Goal: Information Seeking & Learning: Check status

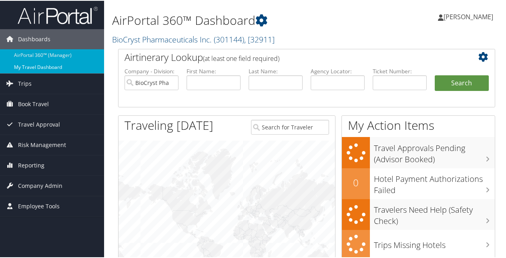
click at [31, 67] on link "My Travel Dashboard" at bounding box center [52, 66] width 104 height 12
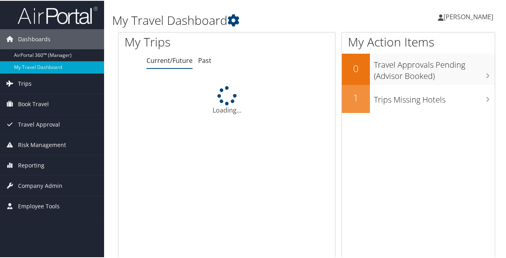
click at [28, 78] on span "Trips" at bounding box center [25, 83] width 14 height 20
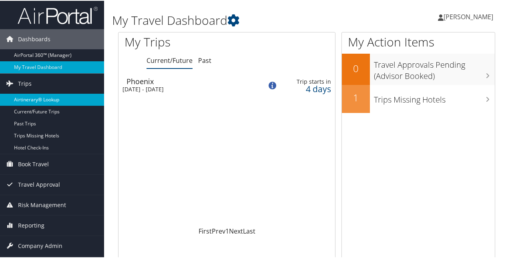
click at [33, 95] on link "Airtinerary® Lookup" at bounding box center [52, 99] width 104 height 12
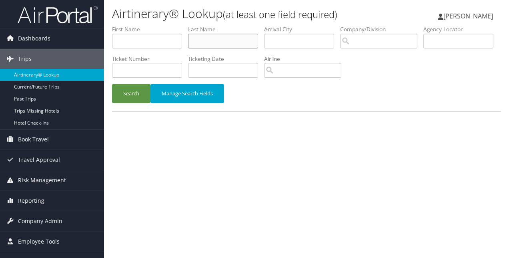
click at [202, 42] on input "text" at bounding box center [223, 41] width 70 height 15
type input "Clark"
click at [145, 44] on input "text" at bounding box center [147, 41] width 70 height 15
type input "Melissa"
click at [142, 86] on button "Search" at bounding box center [131, 93] width 38 height 19
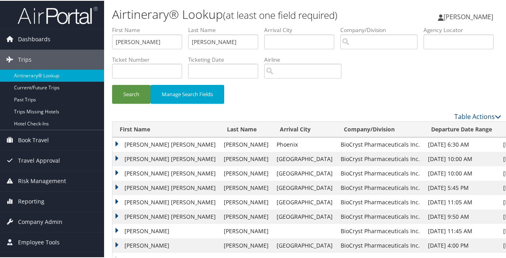
click at [116, 142] on td "MELISSA MARIE" at bounding box center [165, 143] width 107 height 14
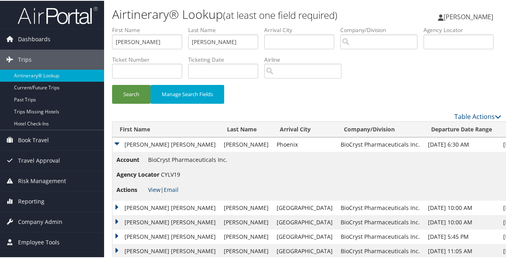
click at [155, 188] on link "View" at bounding box center [154, 189] width 12 height 8
drag, startPoint x: 211, startPoint y: 41, endPoint x: 173, endPoint y: 34, distance: 38.8
click at [173, 25] on ul "First Name Melissa Last Name Clark Departure City Arrival City Company/Division…" at bounding box center [306, 25] width 389 height 0
type input "cole"
drag, startPoint x: 139, startPoint y: 39, endPoint x: 80, endPoint y: 27, distance: 60.0
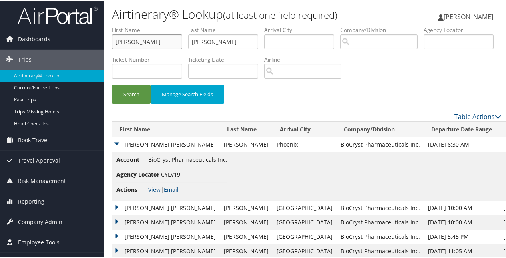
click at [86, 38] on div "Dashboards AirPortal 360™ (Manager) My Travel Dashboard Trips Airtinerary® Look…" at bounding box center [254, 171] width 509 height 343
type input "p"
click at [141, 95] on button "Search" at bounding box center [131, 93] width 38 height 19
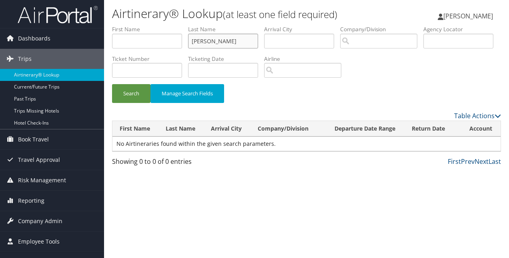
drag, startPoint x: 210, startPoint y: 40, endPoint x: 148, endPoint y: 28, distance: 64.0
click at [153, 25] on ul "First Name Last Name cole Departure City Arrival City Company/Division Airport/…" at bounding box center [306, 25] width 389 height 0
click at [126, 93] on button "Search" at bounding box center [131, 93] width 38 height 19
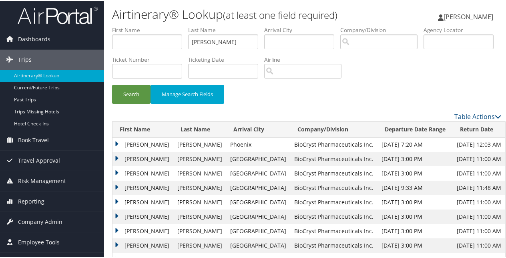
click at [114, 141] on td "KEVIN M" at bounding box center [142, 143] width 61 height 14
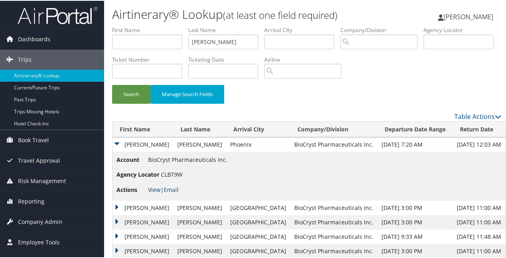
click at [156, 188] on link "View" at bounding box center [154, 189] width 12 height 8
drag, startPoint x: 150, startPoint y: 41, endPoint x: 122, endPoint y: 40, distance: 27.2
click at [122, 25] on ul "First Name Last Name collins Departure City Arrival City Company/Division Airpo…" at bounding box center [306, 25] width 389 height 0
click at [123, 90] on button "Search" at bounding box center [131, 93] width 38 height 19
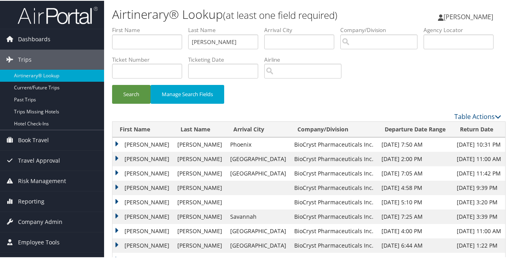
click at [115, 140] on td "SHERRY LYNN" at bounding box center [142, 143] width 61 height 14
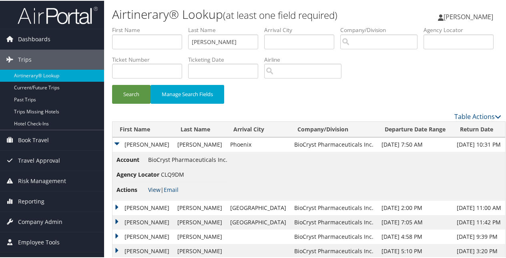
click at [156, 189] on link "View" at bounding box center [154, 189] width 12 height 8
drag, startPoint x: 222, startPoint y: 40, endPoint x: 188, endPoint y: 36, distance: 35.1
click at [188, 25] on ul "First Name Last Name conklin Departure City Arrival City Company/Division Airpo…" at bounding box center [306, 25] width 389 height 0
click at [112, 84] on button "Search" at bounding box center [131, 93] width 38 height 19
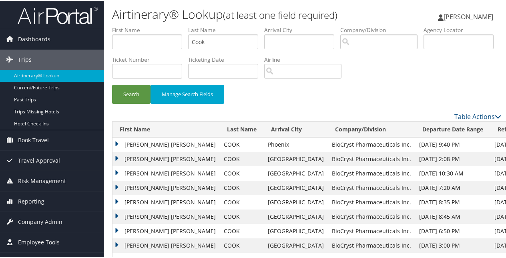
click at [117, 142] on td "LORENZIA SHANA" at bounding box center [165, 143] width 107 height 14
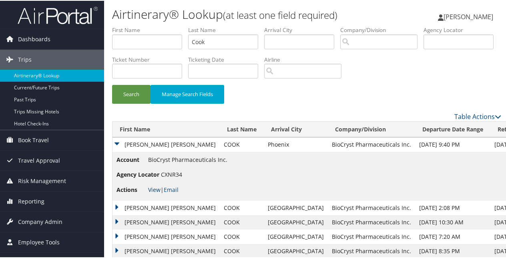
click at [156, 188] on link "View" at bounding box center [154, 189] width 12 height 8
drag, startPoint x: 199, startPoint y: 35, endPoint x: 154, endPoint y: 30, distance: 45.9
click at [154, 25] on ul "First Name Last Name Cook Departure City Arrival City Company/Division Airport/…" at bounding box center [306, 25] width 389 height 0
click at [118, 38] on input "text" at bounding box center [147, 41] width 70 height 15
drag, startPoint x: 227, startPoint y: 37, endPoint x: 163, endPoint y: 12, distance: 68.8
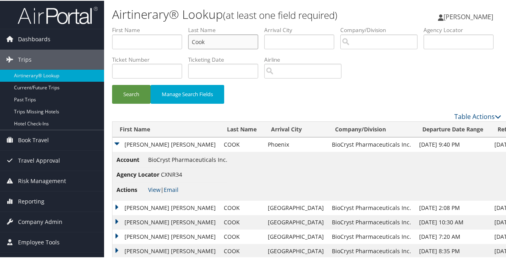
click at [170, 25] on ul "First Name Last Name Cook Departure City Arrival City Company/Division Airport/…" at bounding box center [306, 25] width 389 height 0
type input "Patterson"
click at [112, 84] on button "Search" at bounding box center [131, 93] width 38 height 19
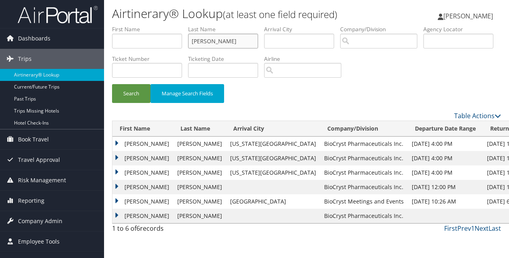
drag, startPoint x: 224, startPoint y: 41, endPoint x: 168, endPoint y: 27, distance: 57.7
click at [177, 25] on ul "First Name Last Name Patterson Departure City Arrival City Company/Division Air…" at bounding box center [306, 25] width 389 height 0
paste input "Cuevas de Luca"
click at [112, 84] on button "Search" at bounding box center [131, 93] width 38 height 19
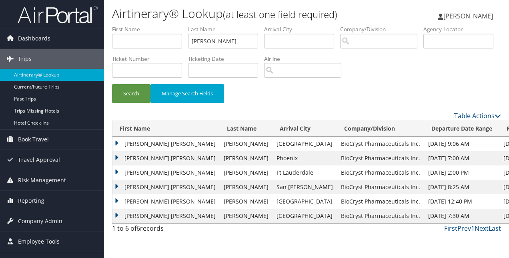
click at [115, 154] on td "JOSE ANTONIO" at bounding box center [165, 158] width 107 height 14
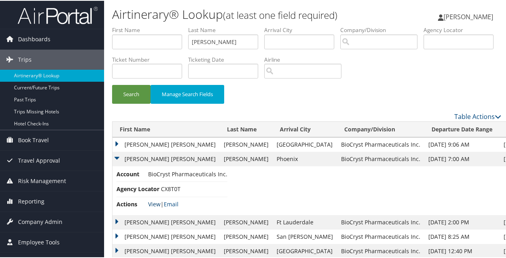
click at [155, 203] on link "View" at bounding box center [154, 203] width 12 height 8
drag, startPoint x: 238, startPoint y: 40, endPoint x: 148, endPoint y: 34, distance: 90.6
click at [148, 25] on ul "First Name Last Name Cuevas de Luca Departure City Arrival City Company/Divisio…" at bounding box center [306, 25] width 389 height 0
click at [112, 84] on button "Search" at bounding box center [131, 93] width 38 height 19
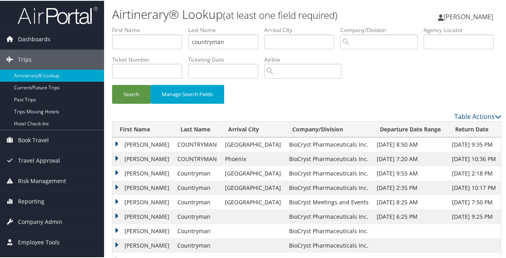
click at [117, 157] on td "BETTINA" at bounding box center [142, 158] width 61 height 14
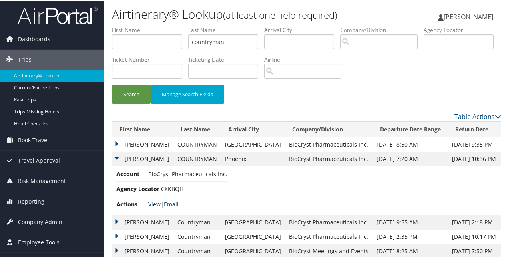
click at [152, 202] on link "View" at bounding box center [154, 203] width 12 height 8
drag, startPoint x: 230, startPoint y: 39, endPoint x: 136, endPoint y: 30, distance: 94.5
click at [138, 25] on ul "First Name Last Name countryman Departure City Arrival City Company/Division Ai…" at bounding box center [306, 25] width 389 height 0
paste input "Cuevas de Luca"
click at [112, 84] on button "Search" at bounding box center [131, 93] width 38 height 19
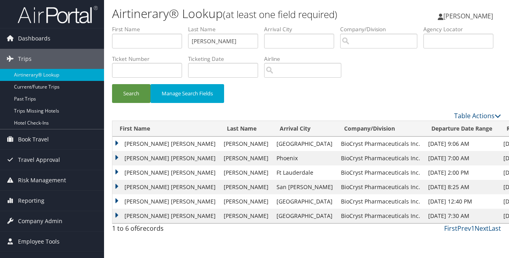
click at [114, 141] on td "JOSE ANTONIO" at bounding box center [165, 143] width 107 height 14
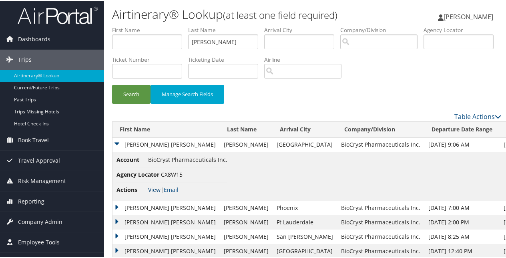
click at [158, 190] on link "View" at bounding box center [154, 189] width 12 height 8
drag, startPoint x: 235, startPoint y: 39, endPoint x: 157, endPoint y: 5, distance: 85.5
click at [180, 25] on ul "First Name Last Name Cuevas de Luca Departure City Arrival City Company/Divisio…" at bounding box center [306, 25] width 389 height 0
click at [139, 96] on button "Search" at bounding box center [131, 93] width 38 height 19
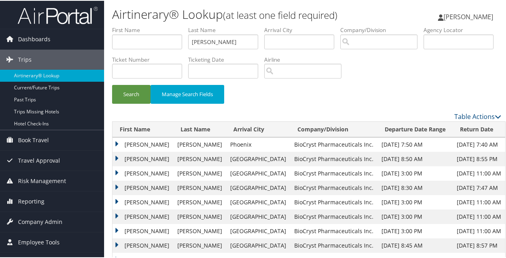
click at [116, 144] on td "TERESA" at bounding box center [142, 143] width 61 height 14
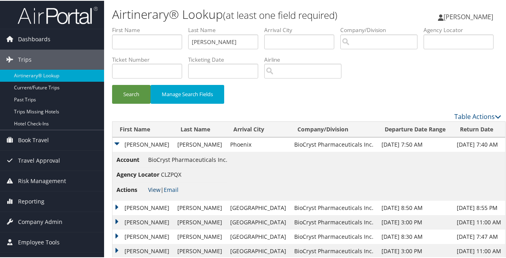
click at [154, 187] on link "View" at bounding box center [154, 189] width 12 height 8
drag, startPoint x: 219, startPoint y: 40, endPoint x: 162, endPoint y: 35, distance: 57.0
click at [162, 25] on ul "First Name Last Name curry Departure City Arrival City Company/Division Airport…" at bounding box center [306, 25] width 389 height 0
click at [112, 84] on button "Search" at bounding box center [131, 93] width 38 height 19
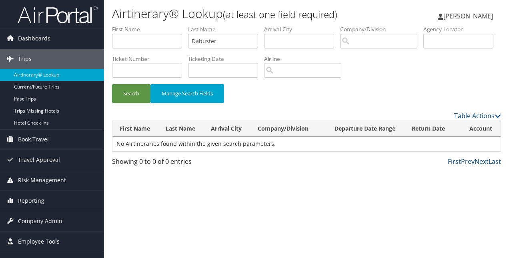
drag, startPoint x: 198, startPoint y: 42, endPoint x: 286, endPoint y: 90, distance: 100.1
click at [286, 90] on div "Search Manage Search Fields" at bounding box center [306, 97] width 401 height 27
click at [199, 40] on input "Dabuster" at bounding box center [223, 41] width 70 height 15
click at [112, 84] on button "Search" at bounding box center [131, 93] width 38 height 19
drag, startPoint x: 233, startPoint y: 40, endPoint x: 124, endPoint y: 2, distance: 115.2
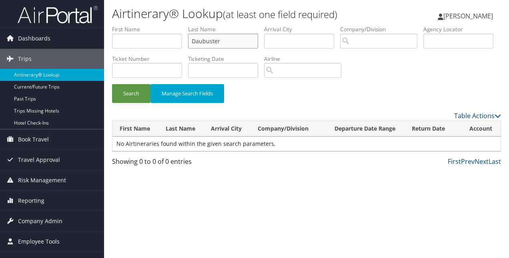
click at [148, 25] on ul "First Name Last Name Daubuster Departure City Arrival City Company/Division Air…" at bounding box center [306, 25] width 389 height 0
click at [112, 84] on button "Search" at bounding box center [131, 93] width 38 height 19
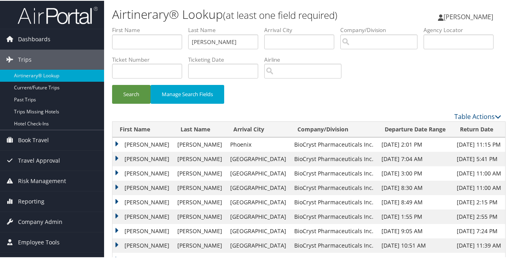
click at [114, 141] on td "GABRIELLE J" at bounding box center [142, 143] width 61 height 14
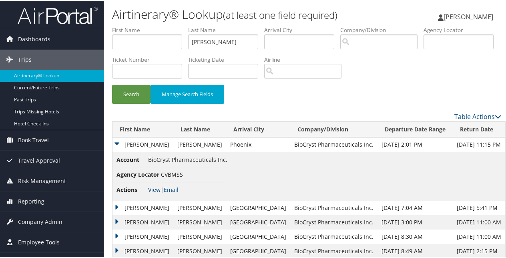
click at [154, 186] on link "View" at bounding box center [154, 189] width 12 height 8
click at [181, 25] on ul "First Name Last Name Dauster Departure City Arrival City Company/Division Airpo…" at bounding box center [306, 25] width 389 height 0
click at [112, 84] on button "Search" at bounding box center [131, 93] width 38 height 19
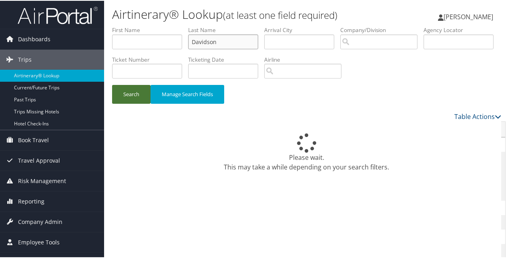
type input "Davidson"
click at [142, 91] on button "Search" at bounding box center [131, 93] width 38 height 19
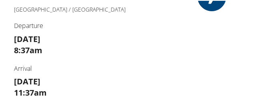
scroll to position [960, 0]
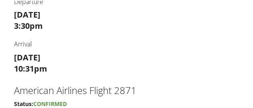
scroll to position [1000, 0]
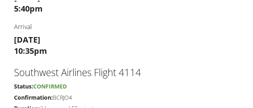
scroll to position [1040, 0]
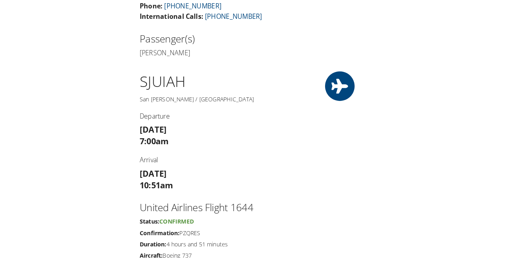
scroll to position [320, 0]
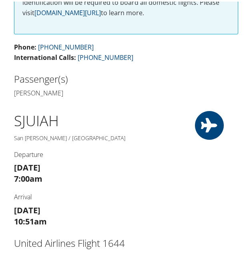
click at [94, 180] on div "SJU IAH San Juan / Houston Departure Sun 07 Sep 7:00am Arrival Sun 07 Sep 10:51…" at bounding box center [96, 172] width 177 height 124
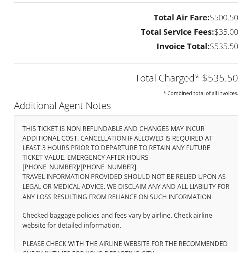
scroll to position [1254, 0]
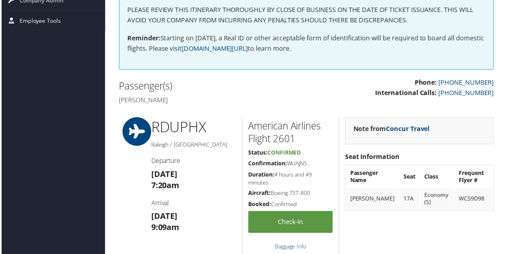
scroll to position [40, 0]
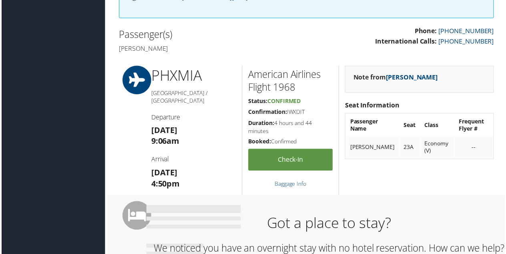
scroll to position [200, 0]
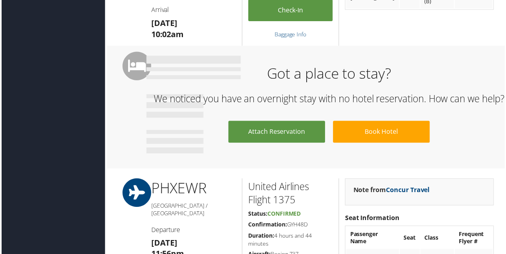
scroll to position [440, 0]
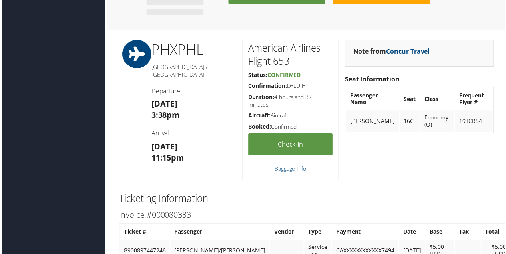
scroll to position [520, 0]
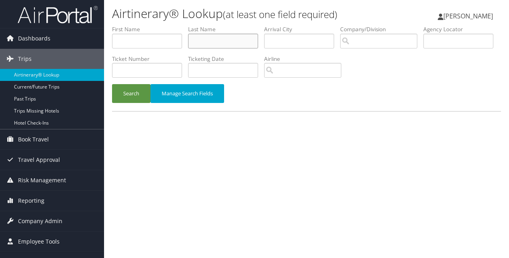
click at [228, 38] on input "text" at bounding box center [223, 41] width 70 height 15
click at [112, 84] on button "Search" at bounding box center [131, 93] width 38 height 19
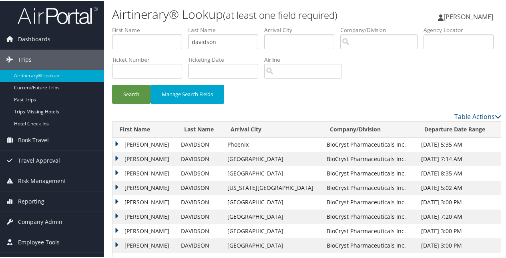
click at [116, 139] on td "MICHAEL" at bounding box center [144, 143] width 64 height 14
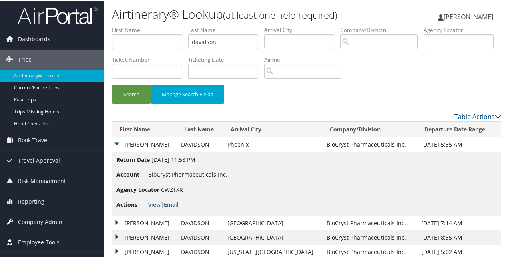
click at [153, 204] on link "View" at bounding box center [154, 204] width 12 height 8
drag, startPoint x: 229, startPoint y: 39, endPoint x: 179, endPoint y: 48, distance: 50.7
click at [179, 25] on ul "First Name Last Name davidson Departure City Arrival City Company/Division Airp…" at bounding box center [306, 25] width 389 height 0
click at [112, 84] on button "Search" at bounding box center [131, 93] width 38 height 19
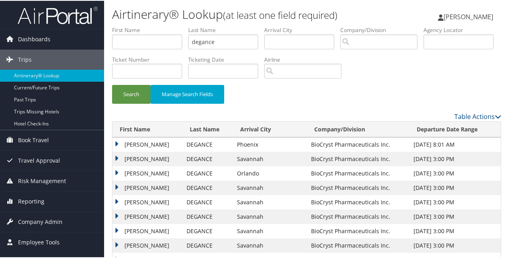
click at [114, 142] on td "JOSEPH LAMONTE JR" at bounding box center [147, 143] width 70 height 14
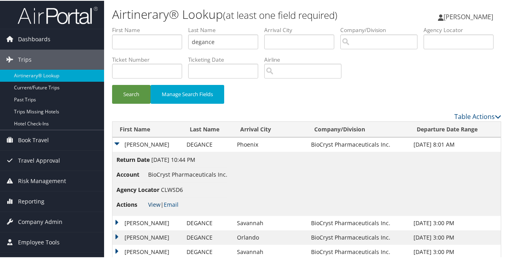
click at [152, 202] on link "View" at bounding box center [154, 204] width 12 height 8
drag, startPoint x: 225, startPoint y: 39, endPoint x: 150, endPoint y: 40, distance: 74.4
click at [150, 25] on ul "First Name Last Name degance Departure City Arrival City Company/Division Airpo…" at bounding box center [306, 25] width 389 height 0
type input "edwards"
click at [112, 84] on button "Search" at bounding box center [131, 93] width 38 height 19
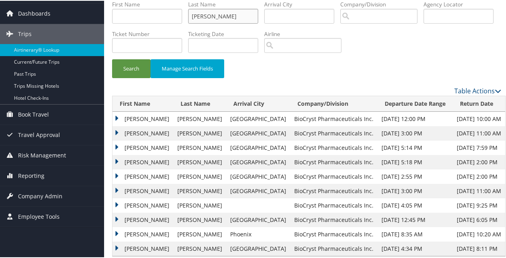
scroll to position [36, 0]
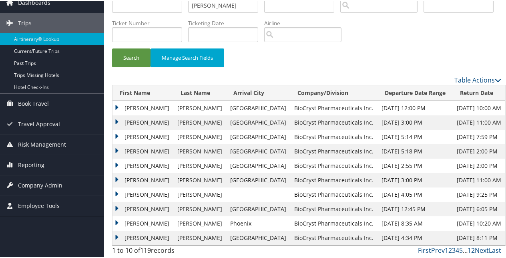
click at [115, 220] on td "KATHERINE P" at bounding box center [142, 222] width 61 height 14
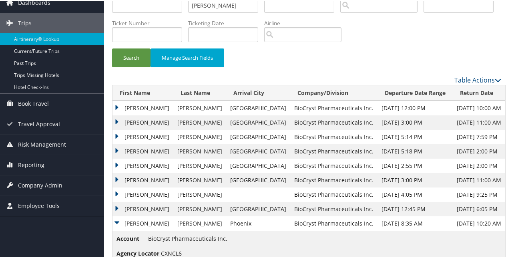
scroll to position [85, 0]
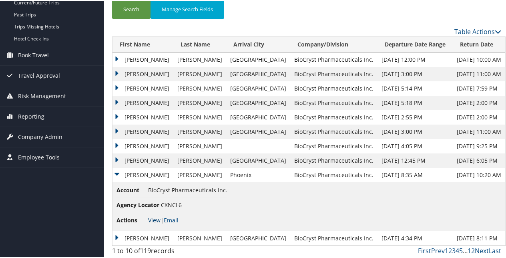
click at [158, 220] on link "View" at bounding box center [154, 219] width 12 height 8
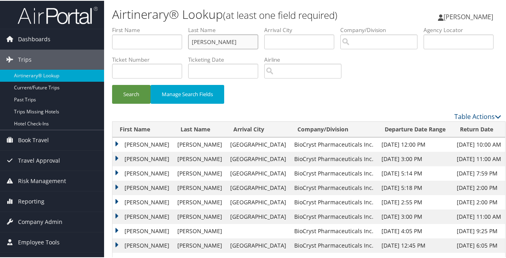
drag, startPoint x: 226, startPoint y: 44, endPoint x: 169, endPoint y: 44, distance: 56.8
click at [169, 25] on ul "First Name Last Name edwards Departure City Arrival City Company/Division Airpo…" at bounding box center [306, 25] width 389 height 0
paste input "El-Kattan"
click at [126, 93] on button "Search" at bounding box center [131, 93] width 38 height 19
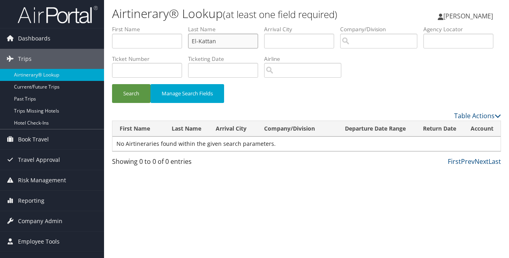
drag, startPoint x: 222, startPoint y: 42, endPoint x: 178, endPoint y: 36, distance: 45.1
click at [178, 25] on ul "First Name Last Name El-Kattan Departure City Arrival City Company/Division Air…" at bounding box center [306, 25] width 389 height 0
type input "Finlon"
click at [112, 84] on button "Search" at bounding box center [131, 93] width 38 height 19
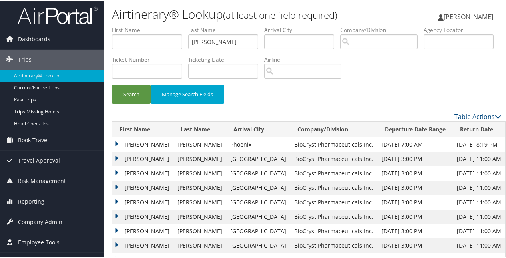
click at [119, 140] on td "SANDRA" at bounding box center [142, 143] width 61 height 14
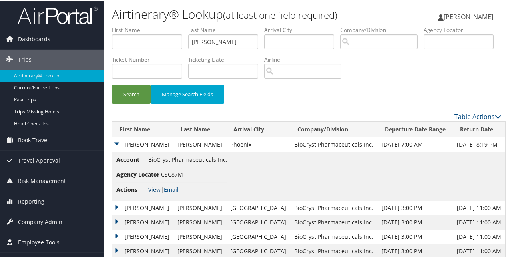
click at [154, 187] on link "View" at bounding box center [154, 189] width 12 height 8
drag, startPoint x: 191, startPoint y: 40, endPoint x: 150, endPoint y: 42, distance: 41.2
click at [150, 25] on ul "First Name Last Name Finlon Departure City Arrival City Company/Division Airpor…" at bounding box center [306, 25] width 389 height 0
paste input "Finnegan"
type input "Finnegan"
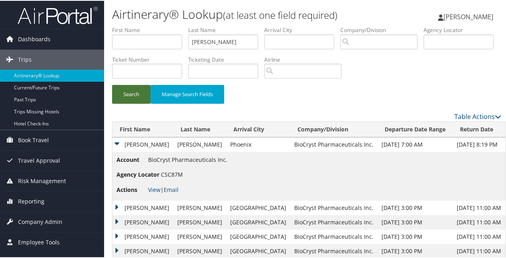
click at [132, 93] on button "Search" at bounding box center [131, 93] width 38 height 19
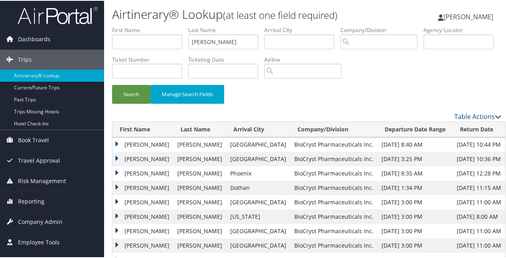
click at [114, 170] on td "LEAH NOELLE" at bounding box center [142, 172] width 61 height 14
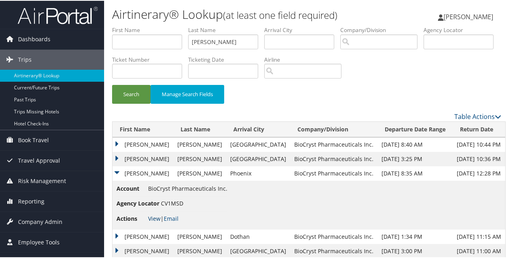
click at [153, 216] on link "View" at bounding box center [154, 218] width 12 height 8
drag, startPoint x: 220, startPoint y: 42, endPoint x: 152, endPoint y: 34, distance: 68.4
click at [152, 25] on ul "First Name Last Name Finnegan Departure City Arrival City Company/Division Airp…" at bounding box center [306, 25] width 389 height 0
paste input "Fleites"
click at [140, 92] on button "Search" at bounding box center [131, 93] width 38 height 19
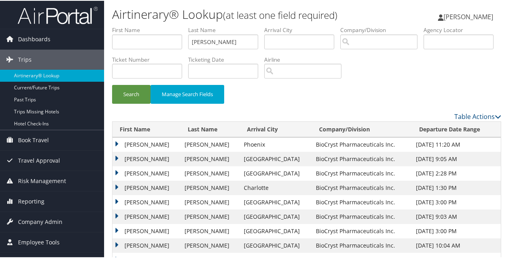
click at [115, 140] on td "SERGIO GABRIEL" at bounding box center [146, 143] width 68 height 14
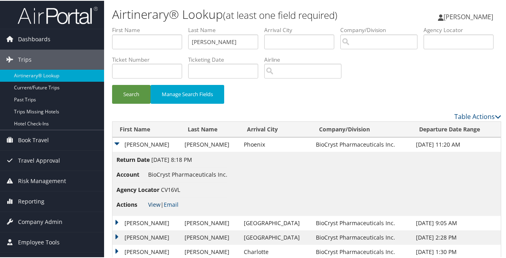
click at [152, 204] on link "View" at bounding box center [154, 204] width 12 height 8
drag, startPoint x: 220, startPoint y: 41, endPoint x: 180, endPoint y: 34, distance: 40.3
click at [180, 25] on ul "First Name Last Name Fleites Departure City Arrival City Company/Division Airpo…" at bounding box center [306, 25] width 389 height 0
paste input "rankel"
click at [131, 90] on button "Search" at bounding box center [131, 93] width 38 height 19
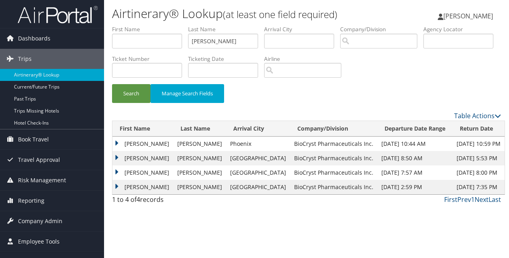
click at [115, 141] on td "GREGG" at bounding box center [142, 143] width 61 height 14
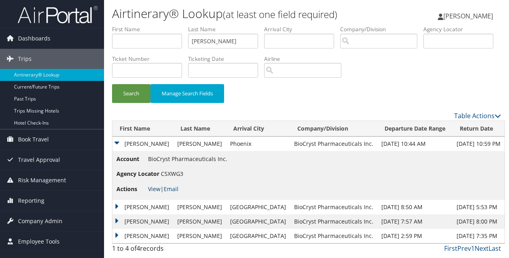
click at [157, 186] on link "View" at bounding box center [154, 189] width 12 height 8
drag, startPoint x: 218, startPoint y: 38, endPoint x: 169, endPoint y: 30, distance: 49.8
click at [169, 25] on ul "First Name Last Name Frankel Departure City Arrival City Company/Division Airpo…" at bounding box center [306, 25] width 389 height 0
paste input "eebery"
type input "Freebery"
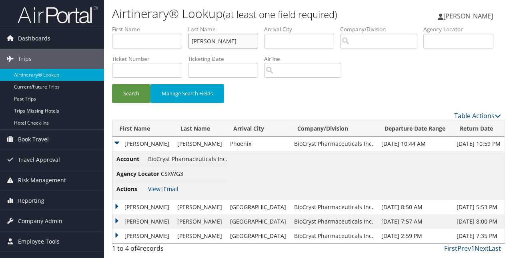
click at [112, 84] on button "Search" at bounding box center [131, 93] width 38 height 19
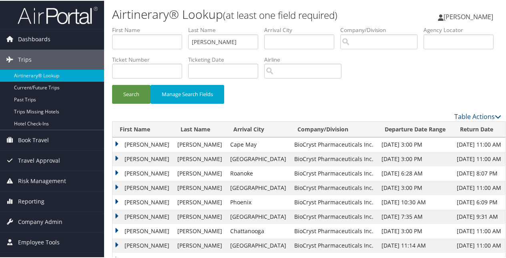
click at [114, 200] on td "MARK" at bounding box center [142, 201] width 61 height 14
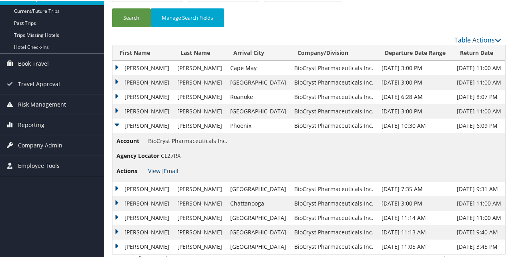
scroll to position [80, 0]
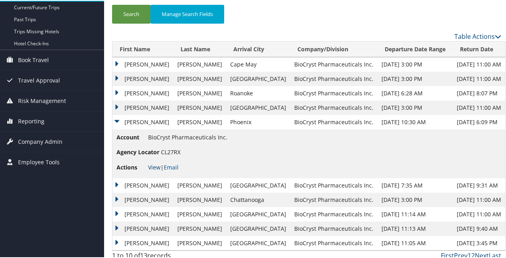
click at [154, 166] on link "View" at bounding box center [154, 166] width 12 height 8
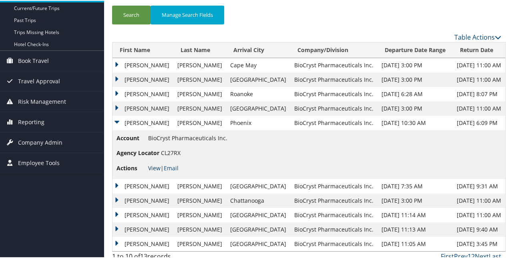
scroll to position [0, 0]
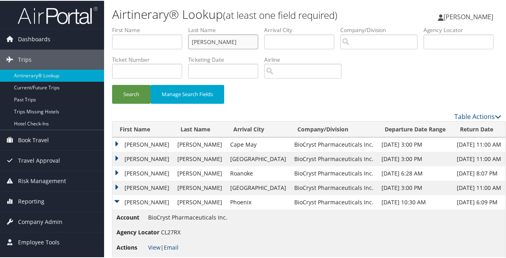
drag, startPoint x: 232, startPoint y: 42, endPoint x: 168, endPoint y: 31, distance: 65.2
click at [168, 25] on ul "First Name Last Name Freebery Departure City Arrival City Company/Division Airp…" at bounding box center [306, 25] width 389 height 0
click at [199, 45] on input "text" at bounding box center [223, 41] width 70 height 15
paste input "Fleites"
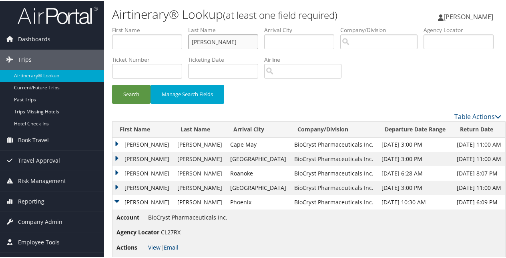
click at [112, 84] on button "Search" at bounding box center [131, 93] width 38 height 19
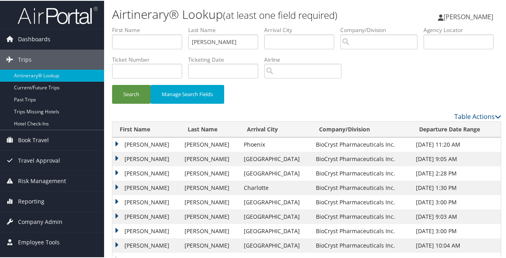
click at [117, 142] on td "SERGIO GABRIEL" at bounding box center [146, 143] width 68 height 14
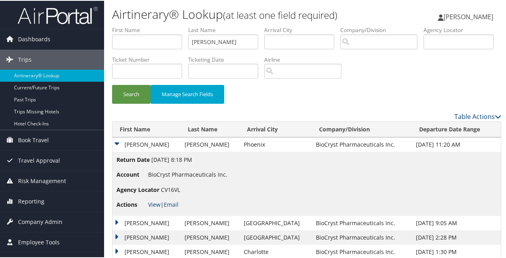
click at [158, 201] on link "View" at bounding box center [154, 204] width 12 height 8
drag, startPoint x: 227, startPoint y: 42, endPoint x: 160, endPoint y: 33, distance: 67.4
click at [160, 25] on ul "First Name Last Name Fleites Departure City Arrival City Company/Division Airpo…" at bounding box center [306, 25] width 389 height 0
type input "French"
click at [126, 97] on button "Search" at bounding box center [131, 93] width 38 height 19
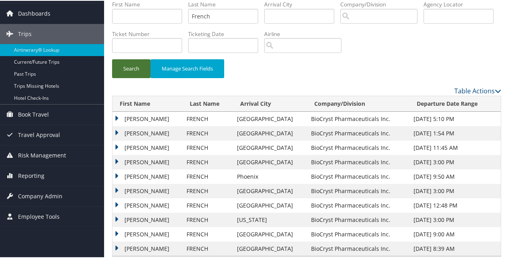
scroll to position [36, 0]
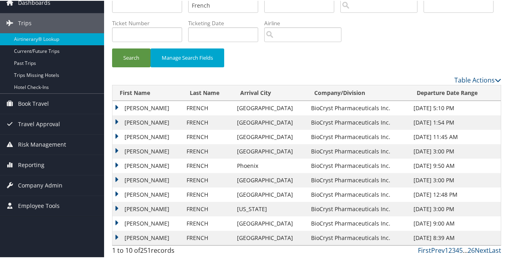
click at [116, 163] on td "JENNIFER CARDILLO" at bounding box center [147, 165] width 70 height 14
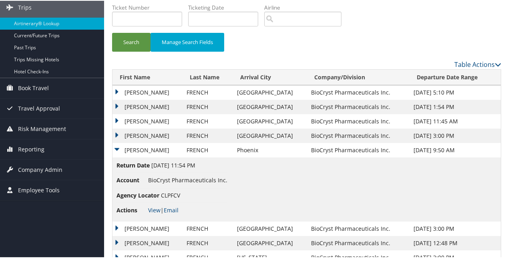
scroll to position [76, 0]
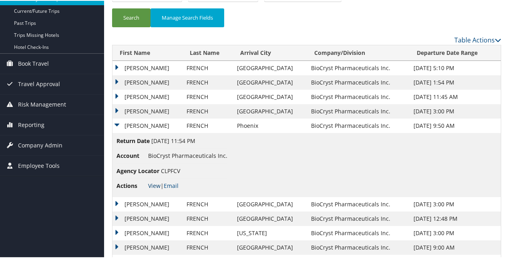
click at [152, 184] on link "View" at bounding box center [154, 185] width 12 height 8
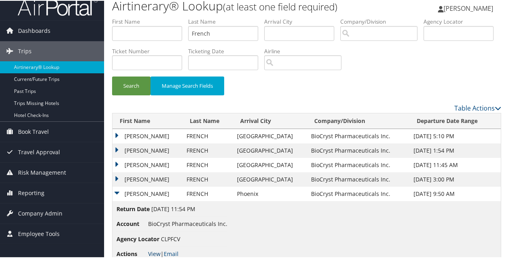
scroll to position [0, 0]
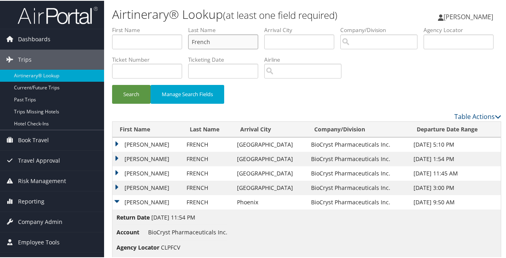
drag, startPoint x: 219, startPoint y: 44, endPoint x: 174, endPoint y: 42, distance: 45.7
click at [174, 25] on ul "First Name Last Name French Departure City Arrival City Company/Division Airpor…" at bounding box center [306, 25] width 389 height 0
paste input "text"
paste input "Fleites"
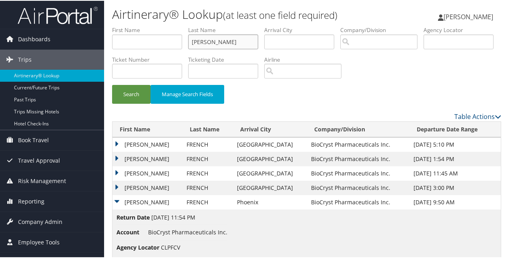
type input "Fleites"
click at [112, 84] on button "Search" at bounding box center [131, 93] width 38 height 19
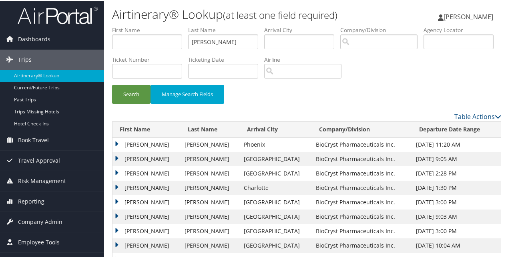
click at [115, 142] on td "SERGIO GABRIEL" at bounding box center [146, 143] width 68 height 14
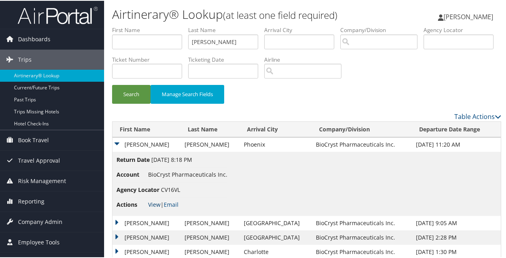
click at [154, 202] on link "View" at bounding box center [154, 204] width 12 height 8
drag, startPoint x: 219, startPoint y: 42, endPoint x: 79, endPoint y: 41, distance: 139.6
click at [79, 41] on div "Dashboards AirPortal 360™ (Manager) My Travel Dashboard Trips Airtinerary® Look…" at bounding box center [254, 179] width 509 height 358
paste input "Galbraith"
click at [136, 94] on button "Search" at bounding box center [131, 93] width 38 height 19
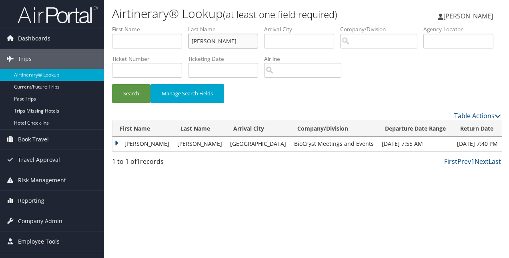
drag, startPoint x: 224, startPoint y: 42, endPoint x: 166, endPoint y: 37, distance: 59.1
click at [166, 25] on ul "First Name Last Name Galbraith Departure City Arrival City Company/Division Air…" at bounding box center [306, 25] width 389 height 0
paste input "yer"
click at [112, 84] on button "Search" at bounding box center [131, 93] width 38 height 19
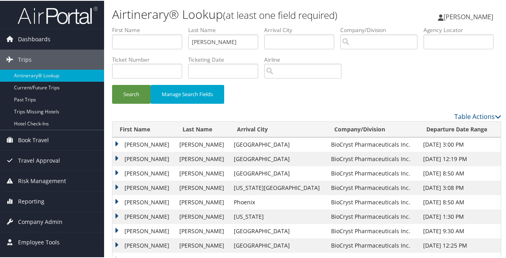
click at [116, 198] on td "CHARLES KENNETH" at bounding box center [143, 201] width 63 height 14
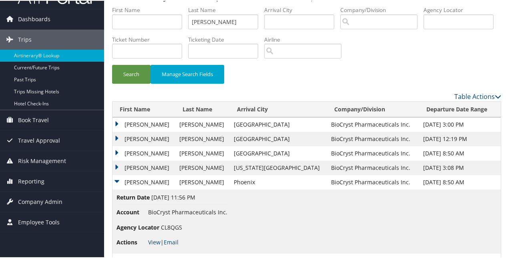
scroll to position [80, 0]
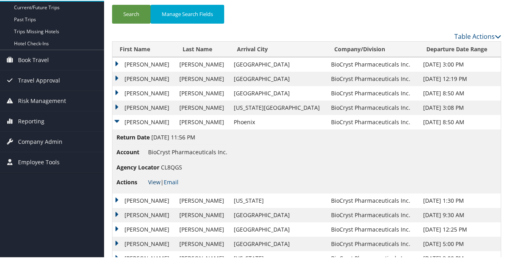
click at [156, 178] on link "View" at bounding box center [154, 181] width 12 height 8
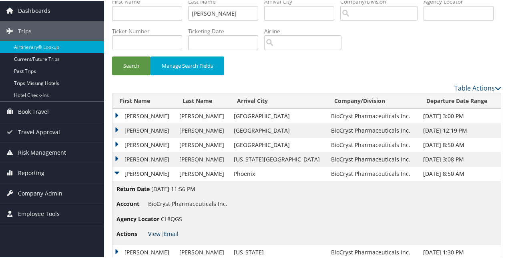
scroll to position [0, 0]
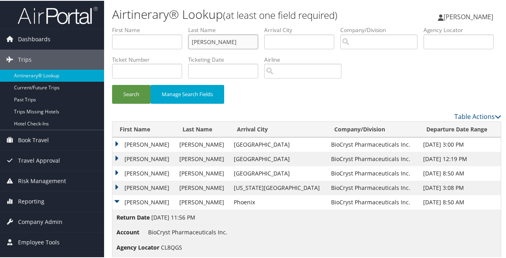
drag, startPoint x: 224, startPoint y: 39, endPoint x: 155, endPoint y: 53, distance: 70.7
click at [155, 25] on ul "First Name Last Name Gayer Departure City Arrival City Company/Division Airport…" at bounding box center [306, 25] width 389 height 0
paste input "hias"
click at [138, 94] on button "Search" at bounding box center [131, 93] width 38 height 19
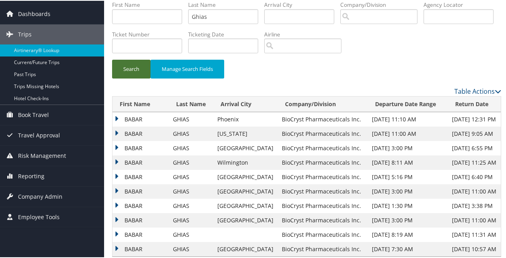
scroll to position [36, 0]
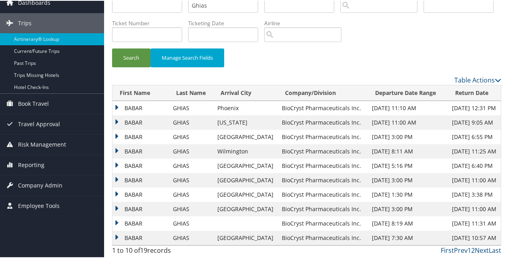
click at [115, 106] on td "BABAR" at bounding box center [140, 107] width 56 height 14
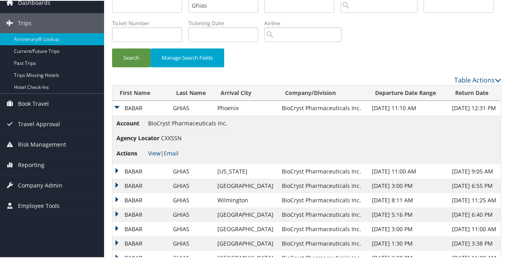
click at [156, 148] on link "View" at bounding box center [154, 152] width 12 height 8
drag, startPoint x: 212, startPoint y: 6, endPoint x: 158, endPoint y: 5, distance: 53.6
click at [112, 48] on button "Search" at bounding box center [131, 57] width 38 height 19
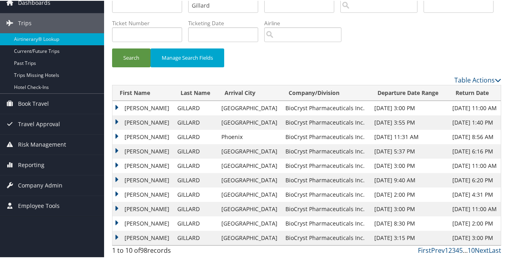
click at [114, 133] on td "PATRICK J" at bounding box center [142, 136] width 61 height 14
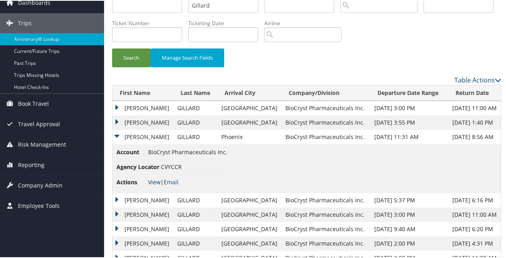
click at [151, 182] on link "View" at bounding box center [154, 181] width 12 height 8
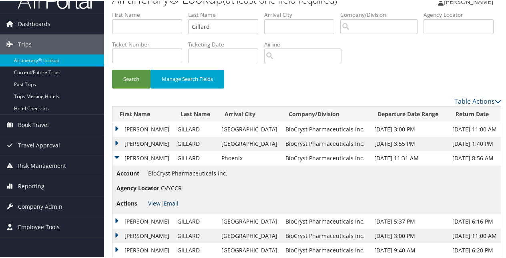
scroll to position [0, 0]
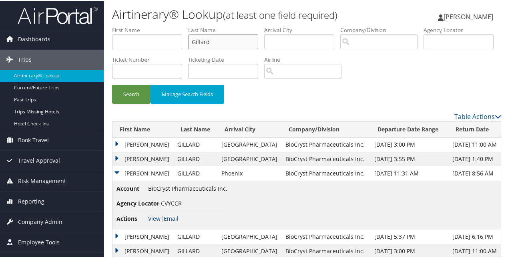
drag, startPoint x: 220, startPoint y: 40, endPoint x: 168, endPoint y: 42, distance: 52.5
click at [168, 25] on ul "First Name Last Name Gillard Departure City Arrival City Company/Division Airpo…" at bounding box center [306, 25] width 389 height 0
click at [112, 84] on button "Search" at bounding box center [131, 93] width 38 height 19
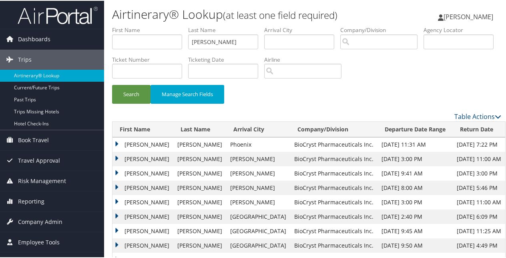
click at [116, 142] on td "SARAH DOYLE" at bounding box center [142, 143] width 61 height 14
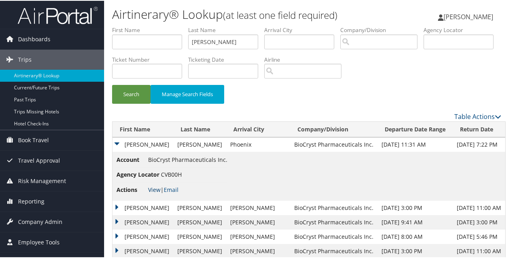
click at [150, 185] on link "View" at bounding box center [154, 189] width 12 height 8
drag, startPoint x: 207, startPoint y: 41, endPoint x: 172, endPoint y: 40, distance: 35.6
click at [172, 25] on ul "First Name Last Name Grimmer Departure City Arrival City Company/Division Airpo…" at bounding box center [306, 25] width 389 height 0
type input "HAM"
click at [112, 84] on button "Search" at bounding box center [131, 93] width 38 height 19
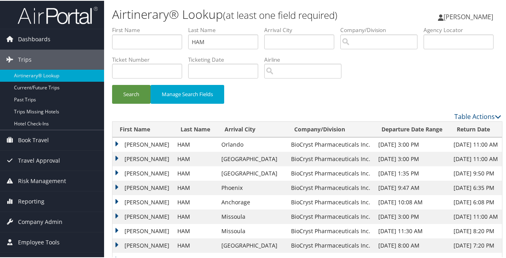
click at [116, 185] on td "DEBBY JEON HWA" at bounding box center [142, 187] width 61 height 14
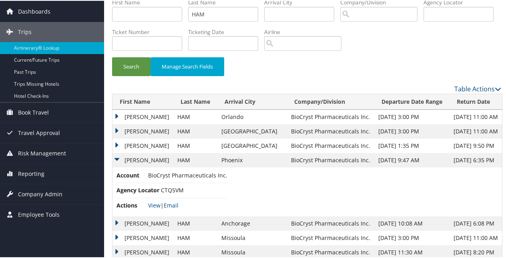
scroll to position [40, 0]
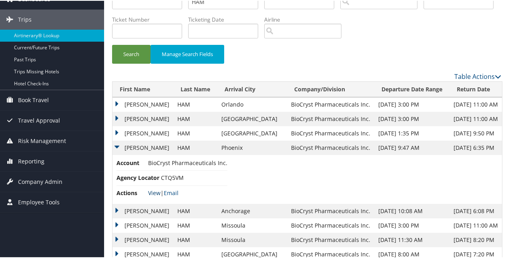
click at [155, 192] on link "View" at bounding box center [154, 192] width 12 height 8
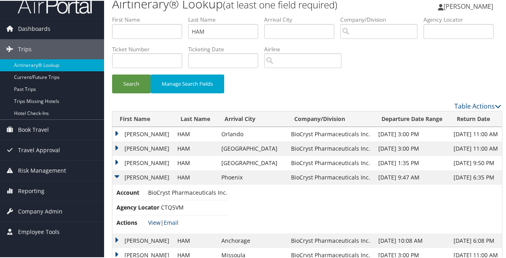
scroll to position [0, 0]
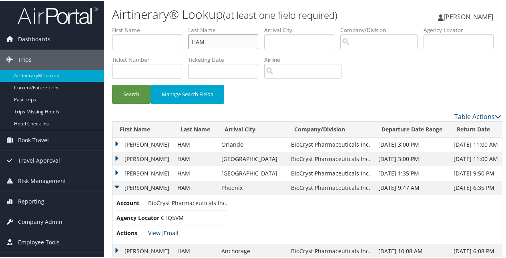
drag, startPoint x: 220, startPoint y: 40, endPoint x: 180, endPoint y: 39, distance: 40.8
click at [180, 25] on ul "First Name Last Name HAM Departure City Arrival City Company/Division Airport/C…" at bounding box center [306, 25] width 389 height 0
paste input "Hawthorne"
type input "Hawthorne"
click at [130, 94] on button "Search" at bounding box center [131, 93] width 38 height 19
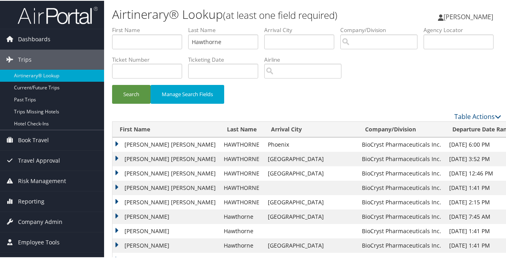
click at [114, 140] on td "RENATA BARBARA" at bounding box center [165, 143] width 107 height 14
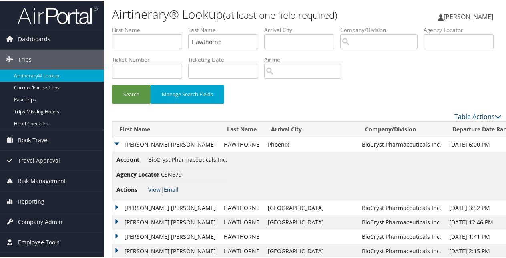
click at [157, 186] on link "View" at bounding box center [154, 189] width 12 height 8
drag, startPoint x: 230, startPoint y: 42, endPoint x: 158, endPoint y: 39, distance: 72.0
click at [158, 25] on ul "First Name Last Name Hawthorne Departure City Arrival City Company/Division Air…" at bounding box center [306, 25] width 389 height 0
paste input "Heilig"
type input "Heilig"
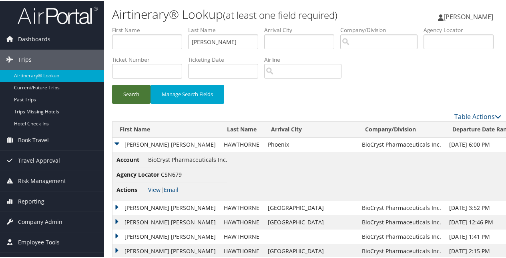
click at [131, 93] on button "Search" at bounding box center [131, 93] width 38 height 19
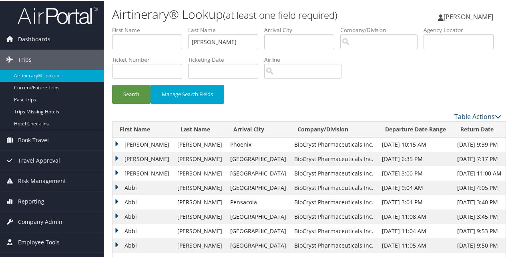
click at [114, 142] on td "ABBI GRACE" at bounding box center [142, 143] width 61 height 14
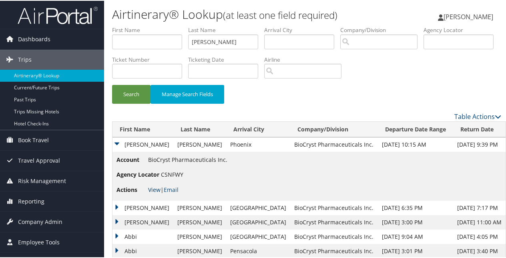
click at [156, 187] on link "View" at bounding box center [154, 189] width 12 height 8
drag, startPoint x: 223, startPoint y: 42, endPoint x: 170, endPoint y: 32, distance: 53.7
click at [170, 25] on ul "First Name Last Name Heilig Departure City Arrival City Company/Division Airpor…" at bounding box center [306, 25] width 389 height 0
paste input "Holthaus"
click at [112, 84] on button "Search" at bounding box center [131, 93] width 38 height 19
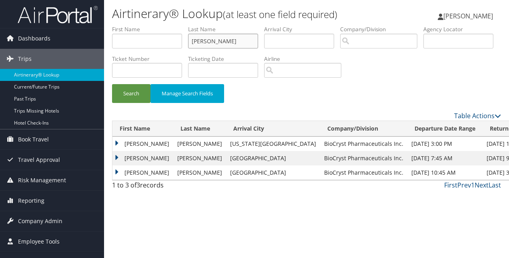
drag, startPoint x: 226, startPoint y: 45, endPoint x: 180, endPoint y: 42, distance: 46.1
click at [180, 25] on ul "First Name Last Name Holthaus Departure City Arrival City Company/Division Airp…" at bounding box center [306, 25] width 389 height 0
paste input "msi"
click at [112, 84] on button "Search" at bounding box center [131, 93] width 38 height 19
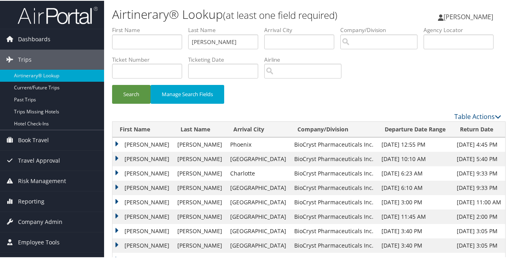
click at [114, 141] on td "GEORGE" at bounding box center [142, 143] width 61 height 14
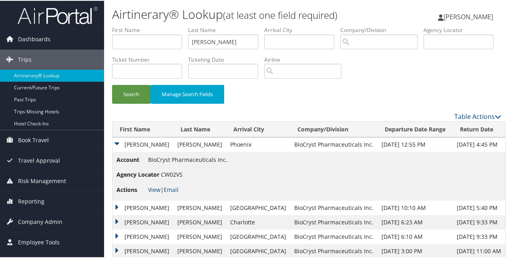
click at [153, 188] on link "View" at bounding box center [154, 189] width 12 height 8
drag, startPoint x: 214, startPoint y: 40, endPoint x: 180, endPoint y: 33, distance: 34.4
click at [180, 25] on ul "First Name Last Name Homsi Departure City Arrival City Company/Division Airport…" at bounding box center [306, 25] width 389 height 0
paste input "Iocca"
type input "Iocca"
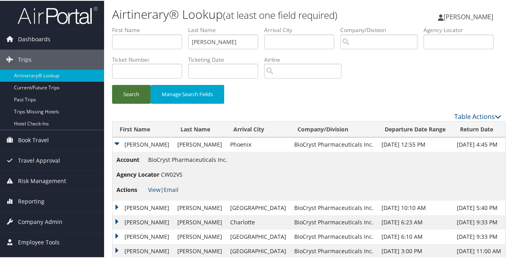
click at [125, 98] on button "Search" at bounding box center [131, 93] width 38 height 19
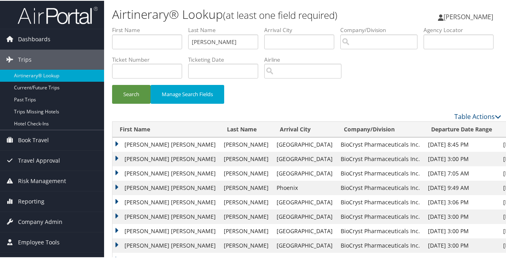
click at [115, 185] on td "HEATHER ANN" at bounding box center [165, 187] width 107 height 14
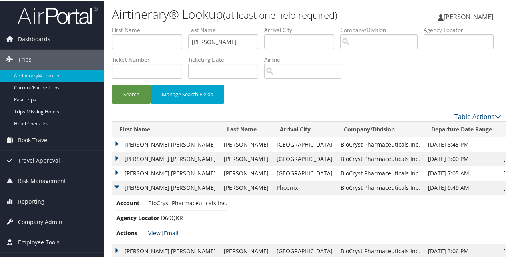
click at [152, 230] on link "View" at bounding box center [154, 232] width 12 height 8
click at [118, 170] on td "HEATHER ANN" at bounding box center [165, 172] width 107 height 14
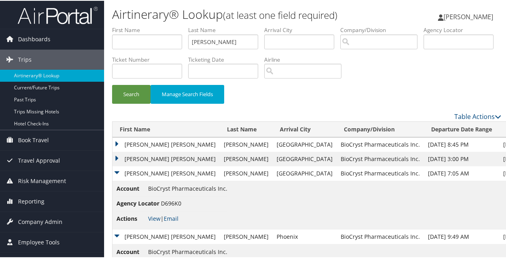
scroll to position [40, 0]
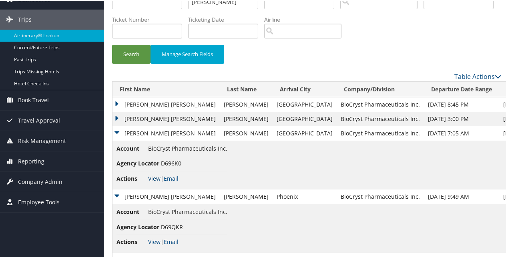
click at [156, 176] on link "View" at bounding box center [154, 178] width 12 height 8
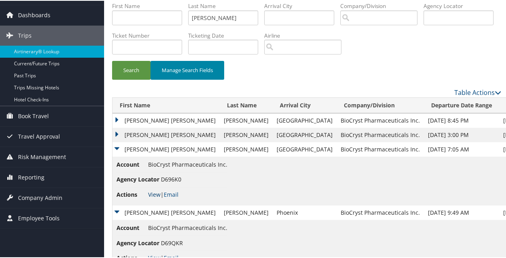
scroll to position [0, 0]
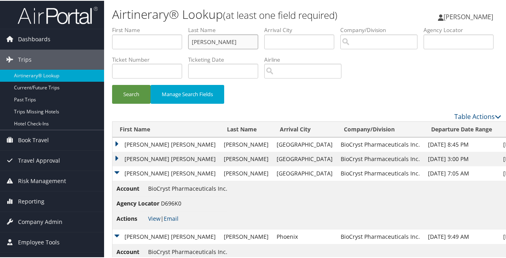
drag, startPoint x: 219, startPoint y: 40, endPoint x: 174, endPoint y: 41, distance: 45.2
click at [174, 25] on ul "First Name Last Name Iocca Departure City Arrival City Company/Division Airport…" at bounding box center [306, 25] width 389 height 0
paste input "Janack"
type input "Janack"
click at [112, 84] on button "Search" at bounding box center [131, 93] width 38 height 19
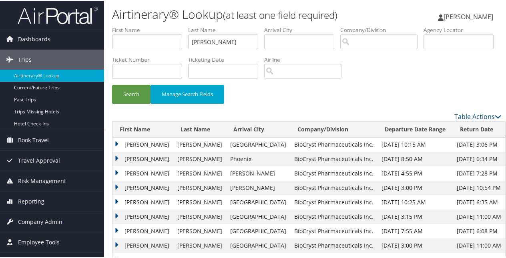
click at [116, 156] on td "ANAND" at bounding box center [142, 158] width 61 height 14
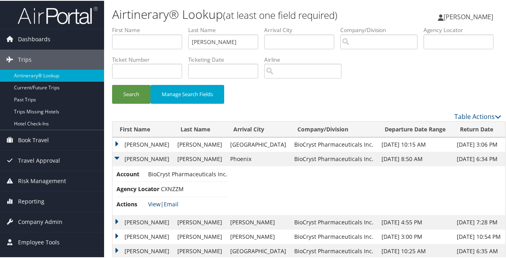
click at [151, 200] on link "View" at bounding box center [154, 203] width 12 height 8
drag, startPoint x: 224, startPoint y: 42, endPoint x: 183, endPoint y: 39, distance: 41.3
click at [183, 25] on ul "First Name Last Name Janack Departure City Arrival City Company/Division Airpor…" at bounding box center [306, 25] width 389 height 0
paste input "Jasperson"
type input "Jasperson"
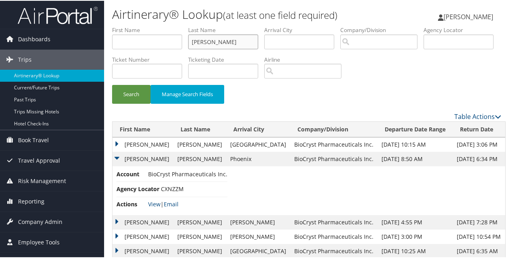
click at [112, 84] on button "Search" at bounding box center [131, 93] width 38 height 19
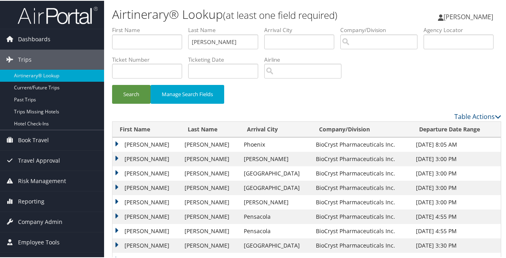
click at [113, 142] on td "ELIZABETH WILLIAMS" at bounding box center [146, 143] width 68 height 14
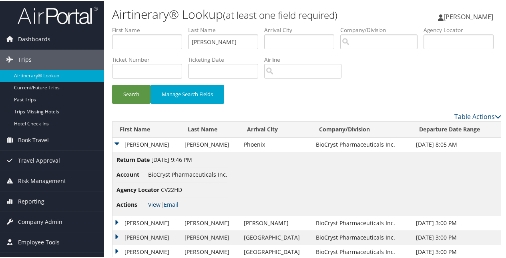
click at [156, 204] on link "View" at bounding box center [154, 204] width 12 height 8
drag, startPoint x: 232, startPoint y: 39, endPoint x: 182, endPoint y: 35, distance: 50.1
click at [182, 25] on ul "First Name Last Name Jasperson Departure City Arrival City Company/Division Air…" at bounding box center [306, 25] width 389 height 0
paste input "Jimenez"
click at [112, 84] on button "Search" at bounding box center [131, 93] width 38 height 19
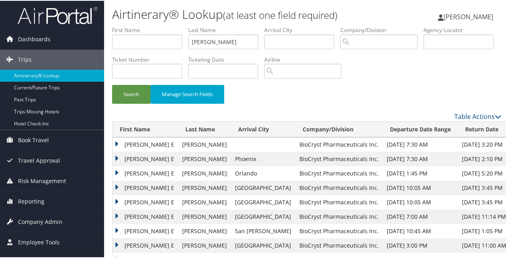
click at [116, 155] on td "ROSA E" at bounding box center [145, 158] width 66 height 14
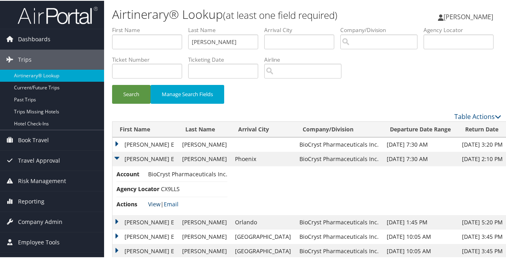
click at [150, 201] on link "View" at bounding box center [154, 203] width 12 height 8
drag, startPoint x: 224, startPoint y: 44, endPoint x: 174, endPoint y: 40, distance: 50.6
click at [174, 25] on ul "First Name Last Name Jimenez Departure City Arrival City Company/Division Airpo…" at bounding box center [306, 25] width 389 height 0
paste input "ohnston"
click at [137, 100] on button "Search" at bounding box center [131, 93] width 38 height 19
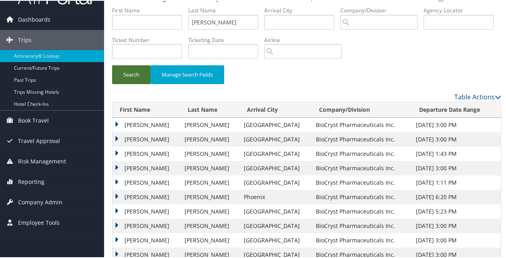
scroll to position [36, 0]
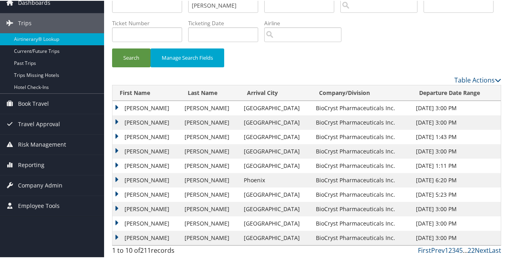
click at [114, 177] on td "DOUGLAS THOMAS" at bounding box center [146, 179] width 68 height 14
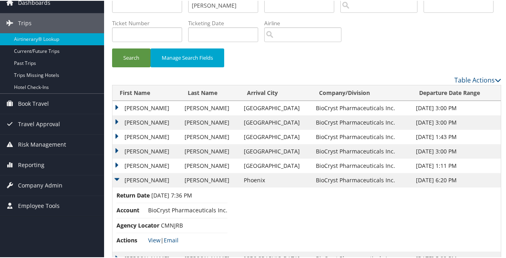
scroll to position [76, 0]
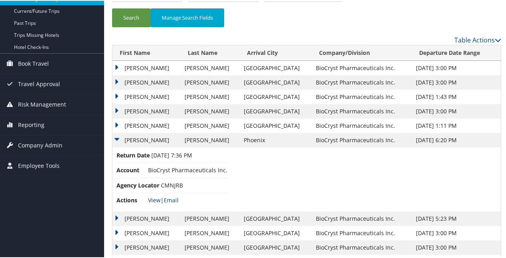
click at [154, 197] on link "View" at bounding box center [154, 199] width 12 height 8
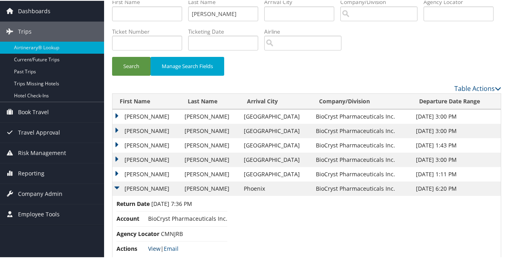
scroll to position [0, 0]
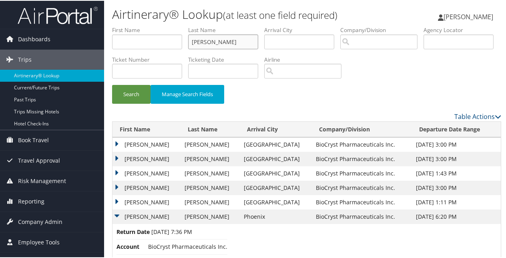
drag, startPoint x: 218, startPoint y: 40, endPoint x: 181, endPoint y: 38, distance: 36.9
click at [181, 25] on ul "First Name Last Name Johnston Departure City Arrival City Company/Division Airp…" at bounding box center [306, 25] width 389 height 0
paste input "Keane"
click at [112, 84] on button "Search" at bounding box center [131, 93] width 38 height 19
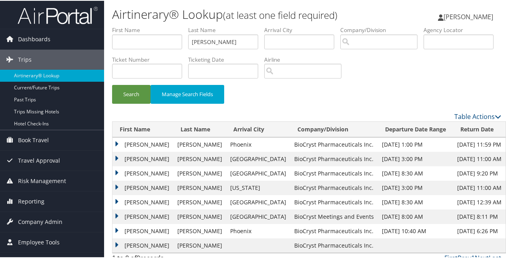
click at [115, 141] on td "JAMES" at bounding box center [142, 143] width 61 height 14
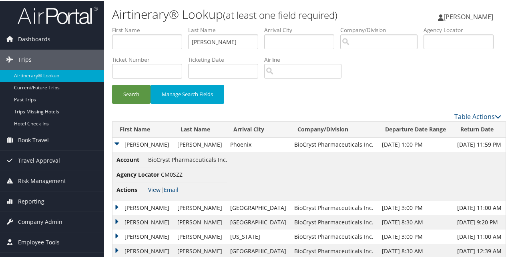
click at [154, 185] on link "View" at bounding box center [154, 189] width 12 height 8
drag, startPoint x: 224, startPoint y: 40, endPoint x: 176, endPoint y: 39, distance: 48.0
click at [176, 25] on ul "First Name Last Name Keane Departure City Arrival City Company/Division Airport…" at bounding box center [306, 25] width 389 height 0
click at [112, 84] on button "Search" at bounding box center [131, 93] width 38 height 19
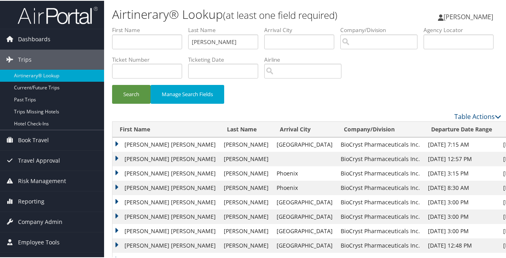
click at [114, 185] on td "STEPHANIE MARIE" at bounding box center [165, 187] width 107 height 14
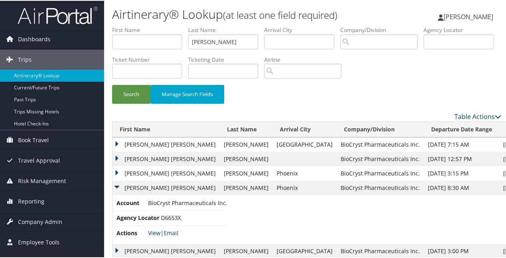
click at [150, 229] on link "View" at bounding box center [154, 232] width 12 height 8
click at [116, 168] on td "STEPHANIE MARIE" at bounding box center [165, 172] width 107 height 14
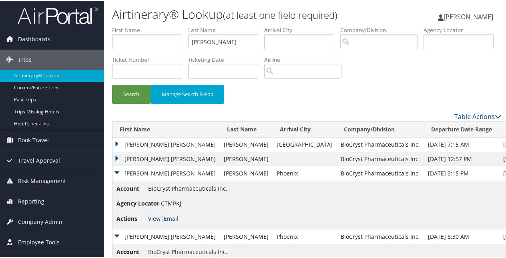
click at [155, 216] on link "View" at bounding box center [154, 218] width 12 height 8
click at [115, 156] on td "STEPHANIE MARIE" at bounding box center [165, 158] width 107 height 14
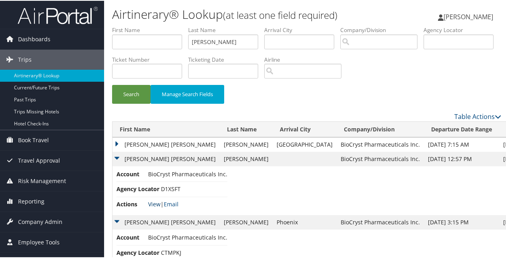
click at [156, 202] on link "View" at bounding box center [154, 203] width 12 height 8
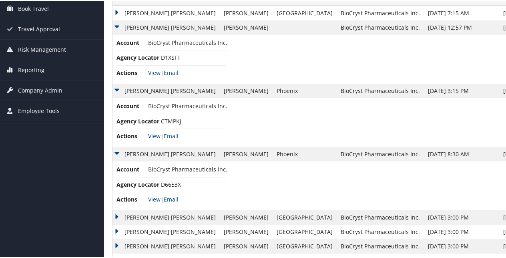
scroll to position [160, 0]
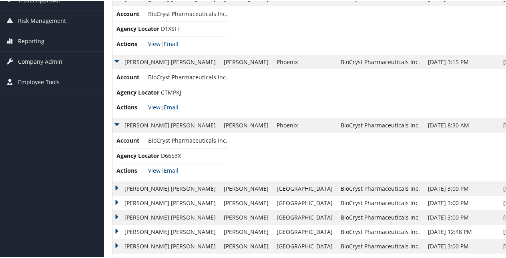
click at [157, 166] on link "View" at bounding box center [154, 170] width 12 height 8
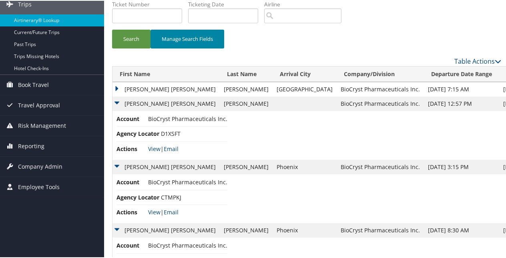
scroll to position [0, 0]
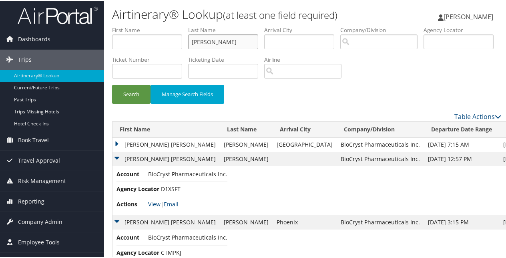
drag, startPoint x: 222, startPoint y: 42, endPoint x: 160, endPoint y: 40, distance: 62.0
click at [160, 25] on ul "First Name Last Name Kerr Departure City Arrival City Company/Division Airport/…" at bounding box center [306, 25] width 389 height 0
paste input "huu"
click at [112, 84] on button "Search" at bounding box center [131, 93] width 38 height 19
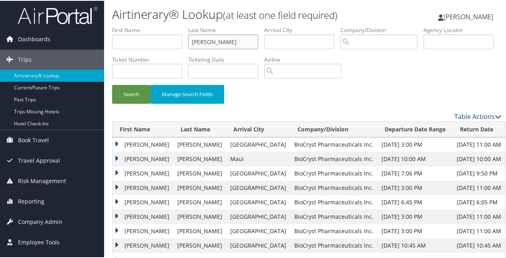
drag, startPoint x: 212, startPoint y: 38, endPoint x: 169, endPoint y: 37, distance: 42.8
click at [166, 25] on ul "First Name Last Name Khuu Departure City Arrival City Company/Division Airport/…" at bounding box center [306, 25] width 389 height 0
paste input "irchgessner"
click at [112, 84] on button "Search" at bounding box center [131, 93] width 38 height 19
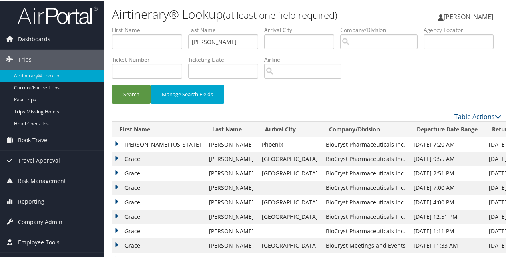
click at [115, 142] on td "GRACE VIRGINIA" at bounding box center [158, 143] width 92 height 14
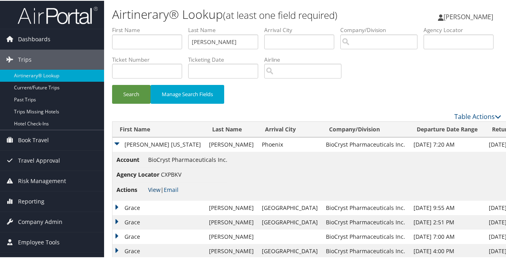
click at [152, 186] on link "View" at bounding box center [154, 189] width 12 height 8
drag, startPoint x: 237, startPoint y: 39, endPoint x: 175, endPoint y: 32, distance: 62.0
click at [176, 25] on ul "First Name Last Name Kirchgessner Departure City Arrival City Company/Division …" at bounding box center [306, 25] width 389 height 0
type input "kitto"
click at [112, 84] on button "Search" at bounding box center [131, 93] width 38 height 19
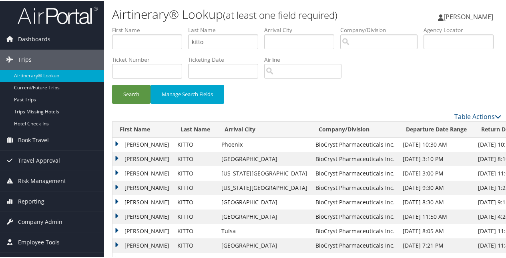
click at [116, 143] on td "MELANIE R" at bounding box center [142, 143] width 61 height 14
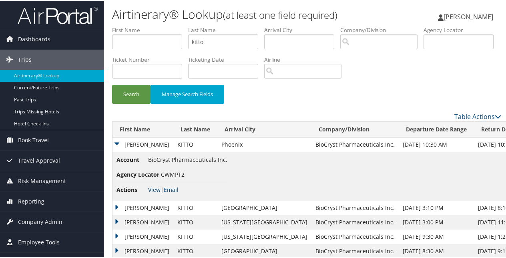
click at [154, 185] on link "View" at bounding box center [154, 189] width 12 height 8
drag, startPoint x: 225, startPoint y: 43, endPoint x: 158, endPoint y: 42, distance: 67.2
click at [158, 25] on ul "First Name Last Name kitto Departure City Arrival City Company/Division Airport…" at bounding box center [306, 25] width 389 height 0
click at [154, 29] on label "First Name" at bounding box center [150, 29] width 76 height 8
drag, startPoint x: 218, startPoint y: 40, endPoint x: 170, endPoint y: 10, distance: 55.7
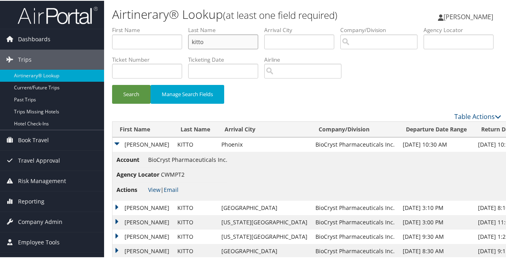
click at [182, 25] on ul "First Name Last Name kitto Departure City Arrival City Company/Division Airport…" at bounding box center [306, 25] width 389 height 0
paste input "Koehler"
click at [112, 84] on button "Search" at bounding box center [131, 93] width 38 height 19
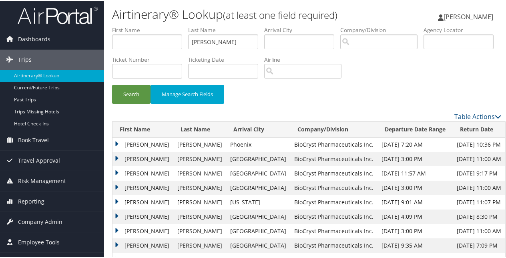
click at [118, 141] on td "JUSTIN" at bounding box center [142, 143] width 61 height 14
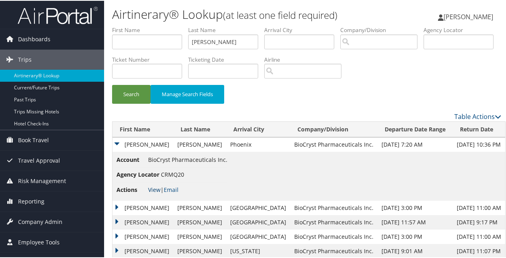
click at [149, 185] on link "View" at bounding box center [154, 189] width 12 height 8
drag, startPoint x: 232, startPoint y: 43, endPoint x: 169, endPoint y: 44, distance: 62.8
click at [170, 25] on ul "First Name Last Name Koehler Departure City Arrival City Company/Division Airpo…" at bounding box center [306, 25] width 389 height 0
click at [112, 84] on button "Search" at bounding box center [131, 93] width 38 height 19
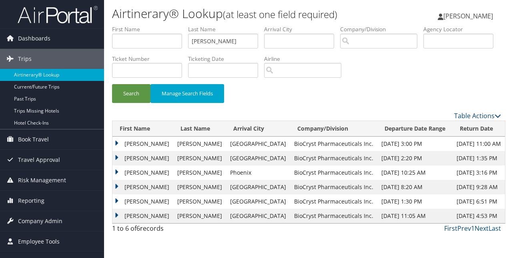
click at [118, 171] on td "KENZIE RENEE" at bounding box center [142, 172] width 61 height 14
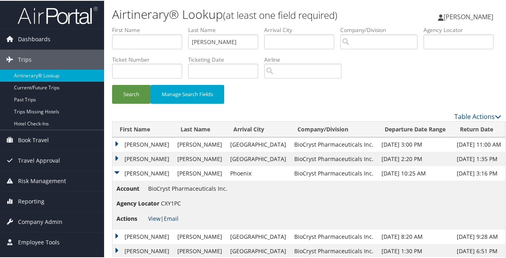
click at [157, 216] on link "View" at bounding box center [154, 218] width 12 height 8
drag, startPoint x: 223, startPoint y: 41, endPoint x: 171, endPoint y: 36, distance: 52.6
click at [171, 25] on ul "First Name Last Name Lawson Departure City Arrival City Company/Division Airpor…" at bounding box center [306, 25] width 389 height 0
paste input "eGui"
click at [112, 84] on button "Search" at bounding box center [131, 93] width 38 height 19
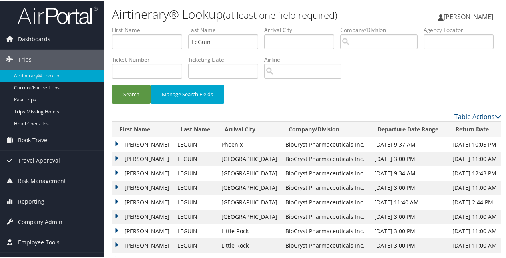
click at [115, 143] on td "BRIAN SPENCER" at bounding box center [142, 143] width 61 height 14
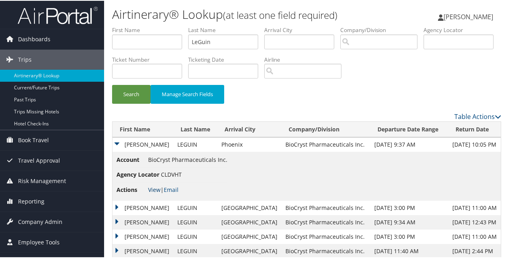
click at [156, 189] on link "View" at bounding box center [154, 189] width 12 height 8
click at [227, 42] on input "LeGuin" at bounding box center [223, 41] width 70 height 15
type input "L"
click at [112, 84] on button "Search" at bounding box center [131, 93] width 38 height 19
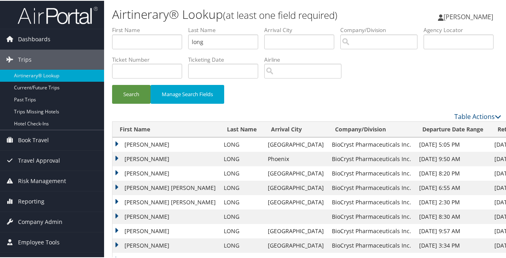
click at [115, 154] on td "DANIEL" at bounding box center [165, 158] width 107 height 14
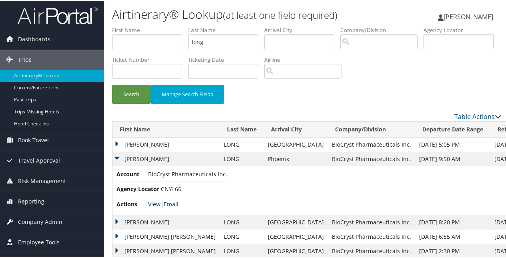
click at [157, 202] on link "View" at bounding box center [154, 203] width 12 height 8
drag, startPoint x: 210, startPoint y: 42, endPoint x: 179, endPoint y: 41, distance: 31.2
click at [179, 25] on ul "First Name Last Name long Departure City Arrival City Company/Division Airport/…" at bounding box center [306, 25] width 389 height 0
paste input "Luttrell"
click at [112, 84] on button "Search" at bounding box center [131, 93] width 38 height 19
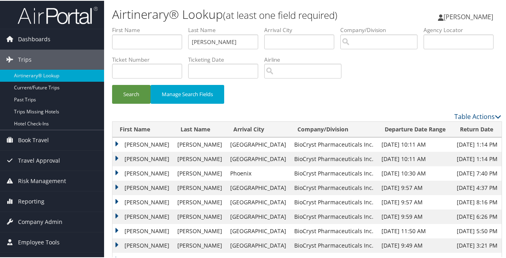
click at [114, 169] on td "ALEXIS ELEANOR" at bounding box center [142, 172] width 61 height 14
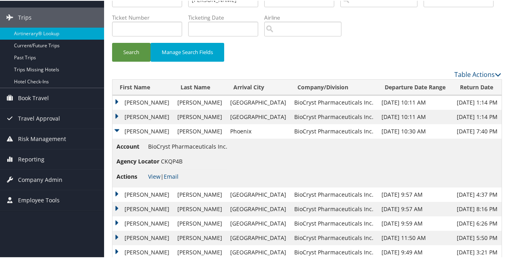
scroll to position [80, 0]
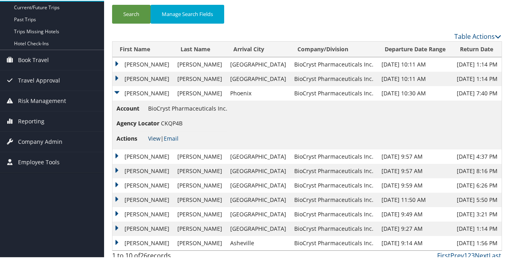
click at [153, 136] on link "View" at bounding box center [154, 138] width 12 height 8
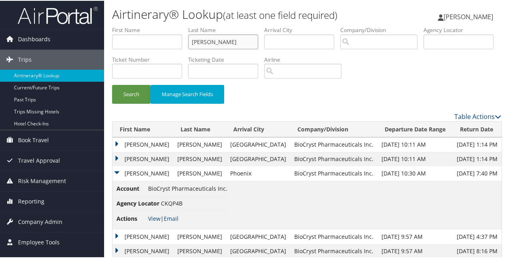
drag, startPoint x: 226, startPoint y: 41, endPoint x: 155, endPoint y: 42, distance: 70.4
click at [155, 25] on ul "First Name Last Name Luttrell Departure City Arrival City Company/Division Airp…" at bounding box center [306, 25] width 389 height 0
paste input "MacDonald"
click at [112, 84] on button "Search" at bounding box center [131, 93] width 38 height 19
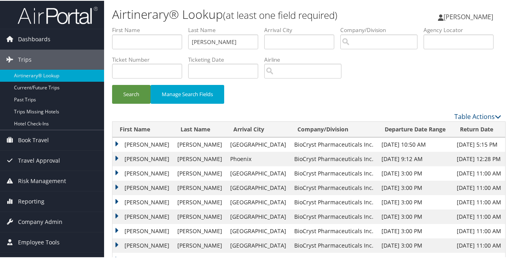
click at [116, 155] on td "JAYNE" at bounding box center [142, 158] width 61 height 14
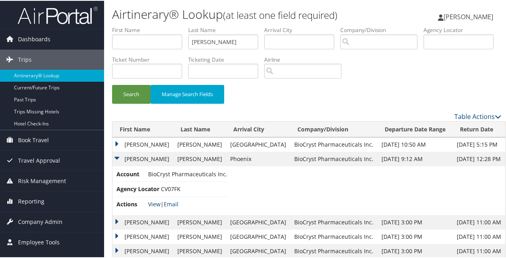
click at [155, 201] on link "View" at bounding box center [154, 203] width 12 height 8
drag, startPoint x: 230, startPoint y: 38, endPoint x: 194, endPoint y: 39, distance: 35.6
click at [194, 39] on input "MacDonald" at bounding box center [223, 41] width 70 height 15
click at [112, 84] on button "Search" at bounding box center [131, 93] width 38 height 19
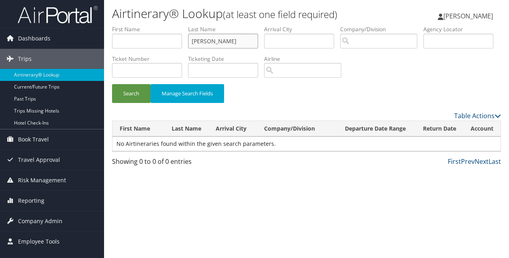
drag, startPoint x: 228, startPoint y: 42, endPoint x: 165, endPoint y: 38, distance: 63.3
click at [165, 25] on ul "First Name Last Name Malone Departure City Arrival City Company/Division Airpor…" at bounding box center [306, 25] width 389 height 0
type input "Martin"
click at [132, 94] on button "Search" at bounding box center [131, 93] width 38 height 19
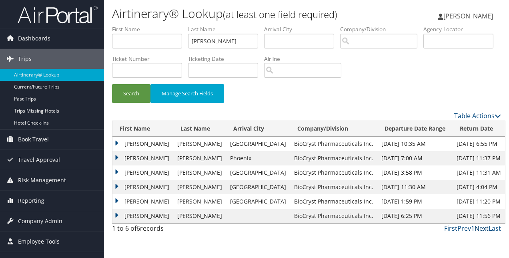
click at [486, 228] on link "Next" at bounding box center [481, 228] width 14 height 9
click at [164, 40] on input "text" at bounding box center [147, 41] width 70 height 15
type input "Seasons"
click at [112, 84] on button "Search" at bounding box center [131, 93] width 38 height 19
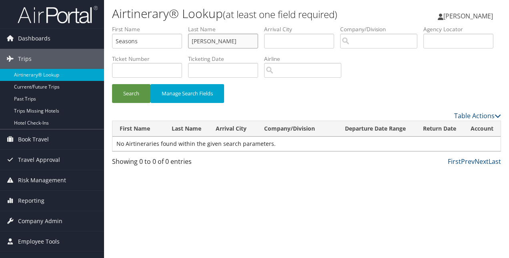
drag, startPoint x: 216, startPoint y: 43, endPoint x: 167, endPoint y: 40, distance: 48.5
click at [167, 25] on ul "First Name Seasons Last Name Martin Departure City Arrival City Company/Divisio…" at bounding box center [306, 25] width 389 height 0
drag, startPoint x: 145, startPoint y: 39, endPoint x: 103, endPoint y: 45, distance: 42.4
click at [103, 45] on div "Dashboards AirPortal 360™ (Manager) My Travel Dashboard Trips Airtinerary® Look…" at bounding box center [254, 129] width 509 height 258
click at [137, 92] on button "Search" at bounding box center [131, 93] width 38 height 19
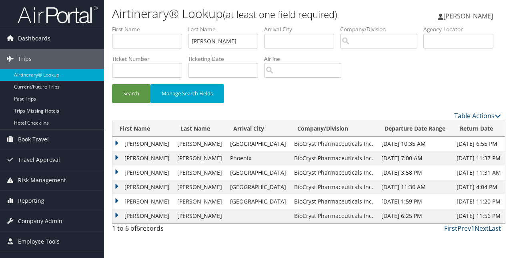
click at [115, 154] on td "JEFFREY A" at bounding box center [142, 158] width 61 height 14
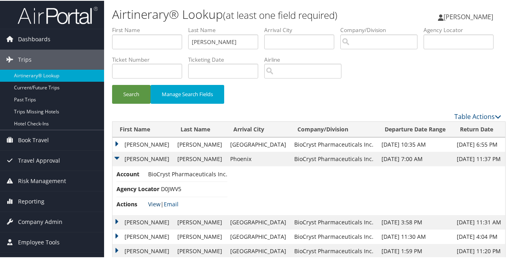
click at [155, 199] on link "View" at bounding box center [154, 203] width 12 height 8
drag, startPoint x: 198, startPoint y: 39, endPoint x: 188, endPoint y: 39, distance: 10.0
click at [188, 25] on ul "First Name Last Name Martin Departure City Arrival City Company/Division Airpor…" at bounding box center [306, 25] width 389 height 0
paste input "tthews"
click at [112, 84] on button "Search" at bounding box center [131, 93] width 38 height 19
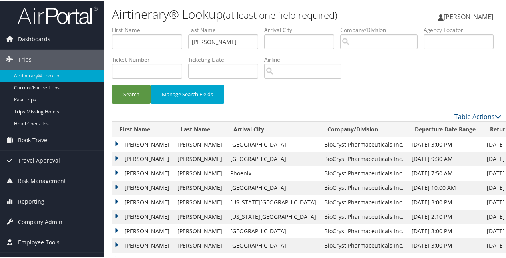
click at [117, 171] on td "JOSSELYN" at bounding box center [142, 172] width 61 height 14
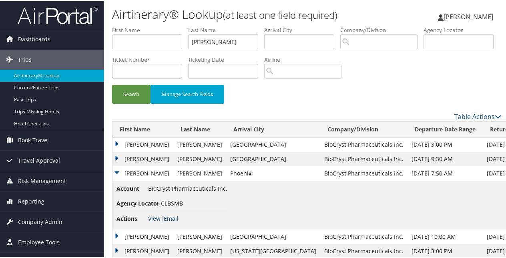
click at [152, 214] on link "View" at bounding box center [154, 218] width 12 height 8
drag, startPoint x: 224, startPoint y: 42, endPoint x: 183, endPoint y: 45, distance: 41.3
click at [183, 25] on ul "First Name Last Name Matthews Departure City Arrival City Company/Division Airp…" at bounding box center [306, 25] width 389 height 0
paste input "cClure"
type input "McClure"
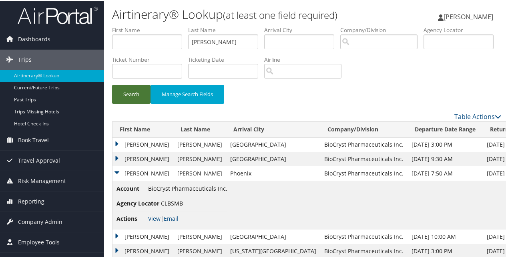
click at [134, 93] on button "Search" at bounding box center [131, 93] width 38 height 19
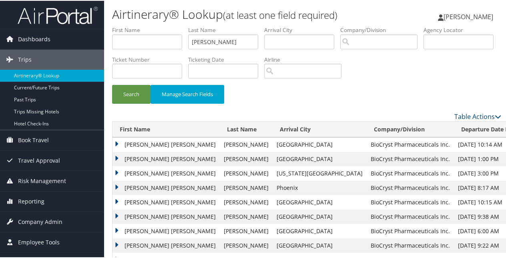
click at [114, 182] on td "MARK JASON" at bounding box center [165, 187] width 107 height 14
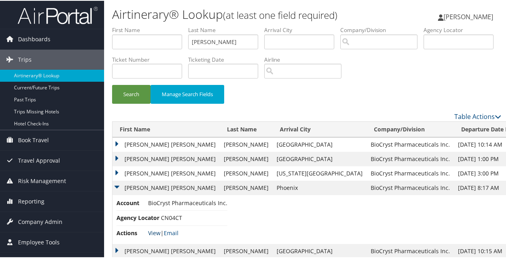
click at [154, 231] on link "View" at bounding box center [154, 232] width 12 height 8
drag, startPoint x: 233, startPoint y: 42, endPoint x: 164, endPoint y: 41, distance: 68.8
click at [164, 25] on ul "First Name Last Name McClure Departure City Arrival City Company/Division Airpo…" at bounding box center [306, 25] width 389 height 0
paste input "McDonald"
click at [112, 84] on button "Search" at bounding box center [131, 93] width 38 height 19
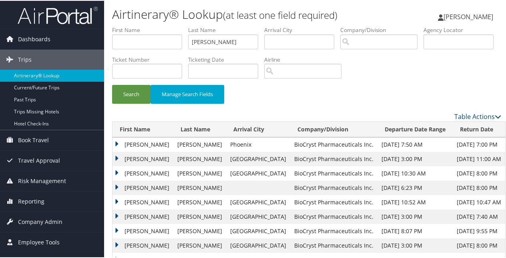
click at [116, 142] on td "BONNIE JEAN" at bounding box center [142, 143] width 61 height 14
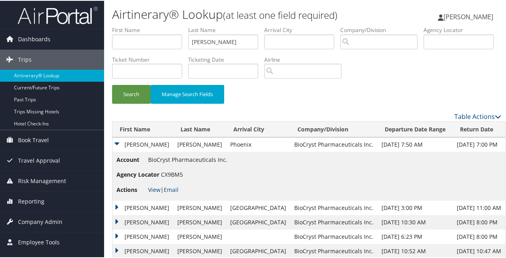
click at [155, 187] on link "View" at bounding box center [154, 189] width 12 height 8
drag, startPoint x: 235, startPoint y: 43, endPoint x: 179, endPoint y: 40, distance: 56.5
click at [179, 25] on ul "First Name Last Name McDonald Departure City Arrival City Company/Division Airp…" at bounding box center [306, 25] width 389 height 0
click at [112, 84] on button "Search" at bounding box center [131, 93] width 38 height 19
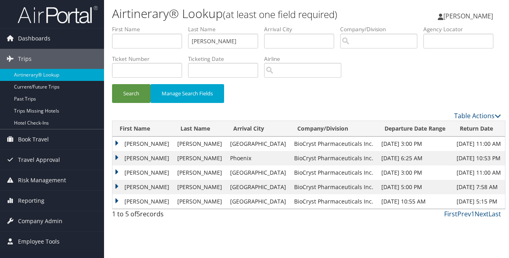
click at [118, 158] on td "NICOLE LYNN" at bounding box center [142, 158] width 61 height 14
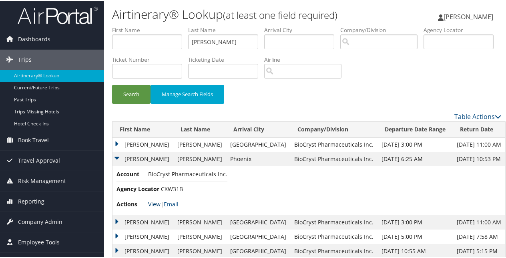
click at [154, 203] on link "View" at bounding box center [154, 203] width 12 height 8
drag, startPoint x: 218, startPoint y: 43, endPoint x: 168, endPoint y: 8, distance: 61.1
click at [177, 25] on ul "First Name Last Name Mefford Departure City Arrival City Company/Division Airpo…" at bounding box center [306, 25] width 389 height 0
paste input "iceli"
click at [112, 84] on button "Search" at bounding box center [131, 93] width 38 height 19
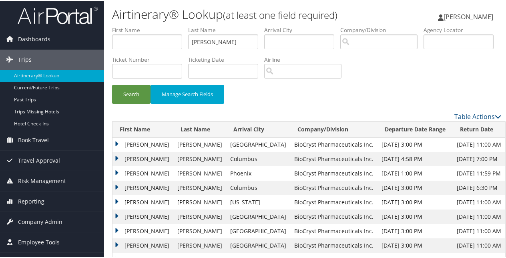
click at [116, 172] on td "PETER A" at bounding box center [142, 172] width 61 height 14
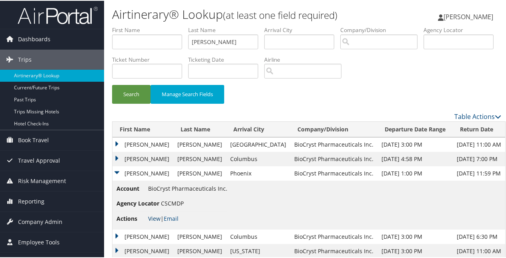
click at [155, 215] on link "View" at bounding box center [154, 218] width 12 height 8
drag, startPoint x: 209, startPoint y: 44, endPoint x: 152, endPoint y: 27, distance: 59.3
click at [153, 25] on ul "First Name Last Name Miceli Departure City Arrival City Company/Division Airpor…" at bounding box center [306, 25] width 389 height 0
click at [112, 84] on button "Search" at bounding box center [131, 93] width 38 height 19
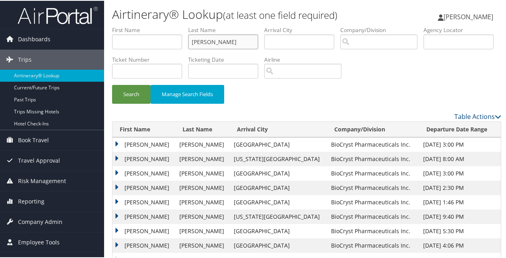
drag, startPoint x: 222, startPoint y: 42, endPoint x: 182, endPoint y: 47, distance: 41.2
click at [182, 25] on ul "First Name Last Name Miranda Departure City Arrival City Company/Division Airpo…" at bounding box center [306, 25] width 389 height 0
paste input "onkiewicz"
type input "Monkiewicz"
click at [112, 84] on button "Search" at bounding box center [131, 93] width 38 height 19
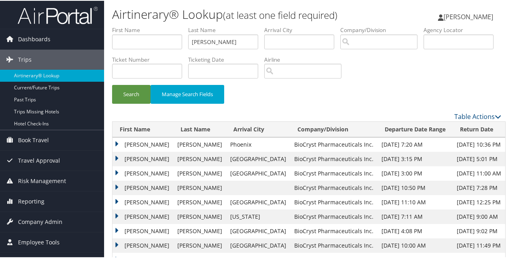
click at [119, 141] on td "CAROLINE" at bounding box center [142, 143] width 61 height 14
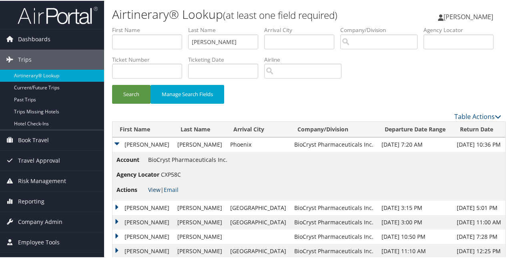
click at [153, 186] on link "View" at bounding box center [154, 189] width 12 height 8
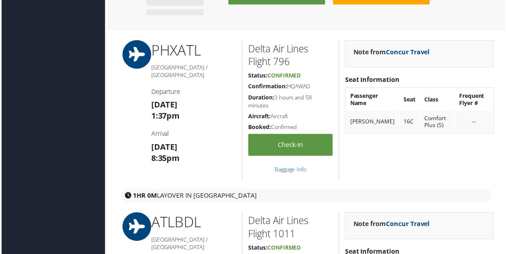
scroll to position [680, 0]
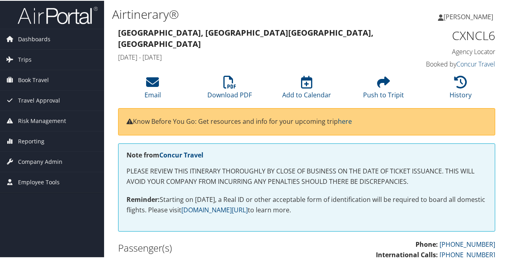
scroll to position [80, 0]
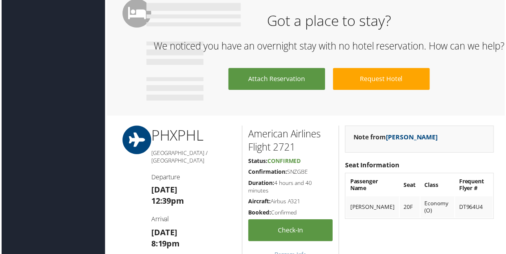
scroll to position [440, 0]
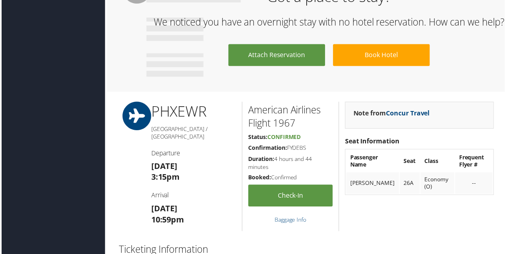
scroll to position [520, 0]
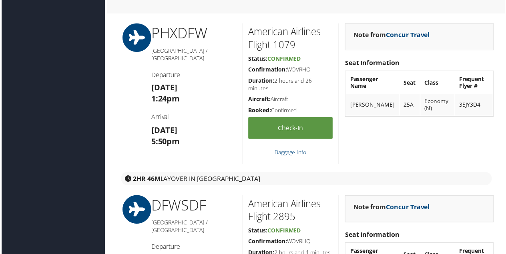
scroll to position [520, 0]
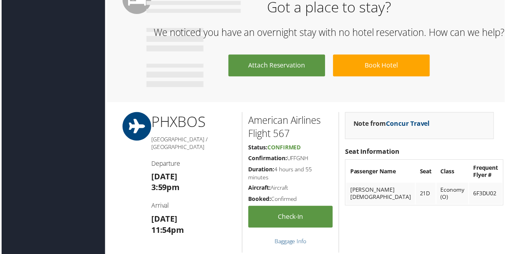
scroll to position [520, 0]
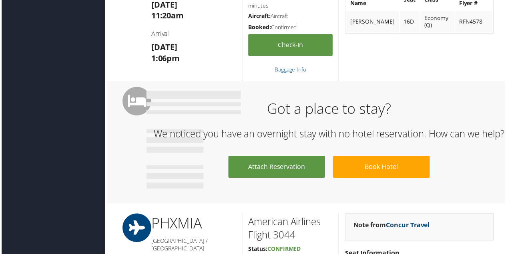
scroll to position [440, 0]
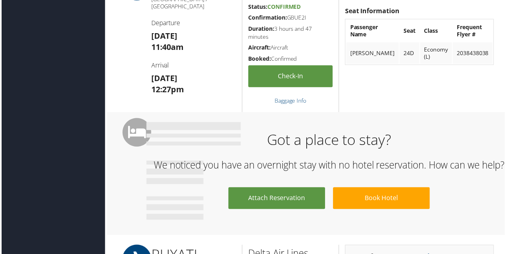
scroll to position [560, 0]
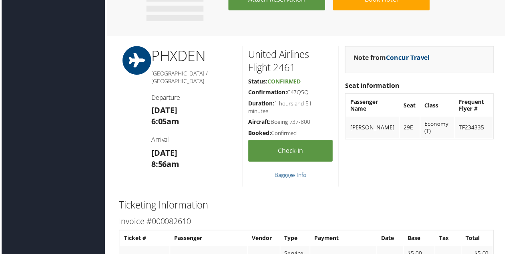
scroll to position [520, 0]
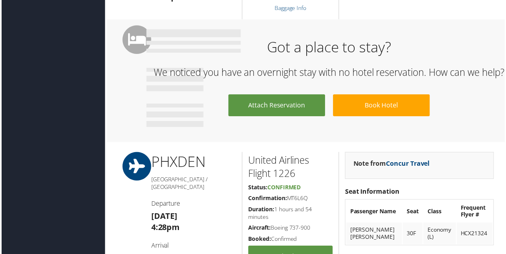
scroll to position [440, 0]
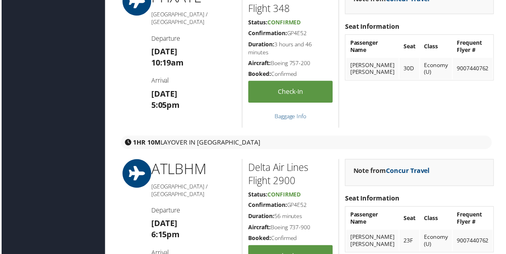
scroll to position [720, 0]
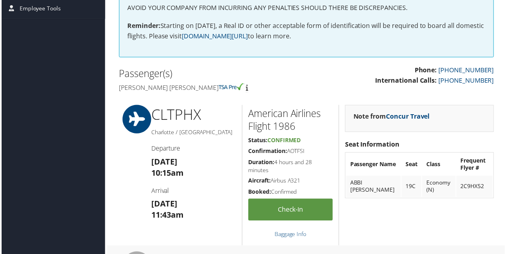
scroll to position [80, 0]
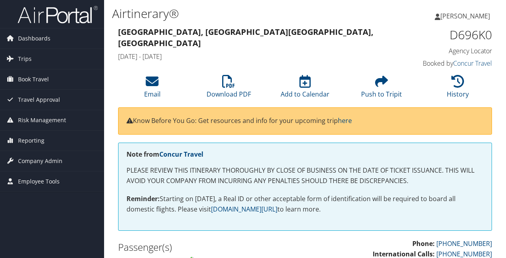
scroll to position [160, 0]
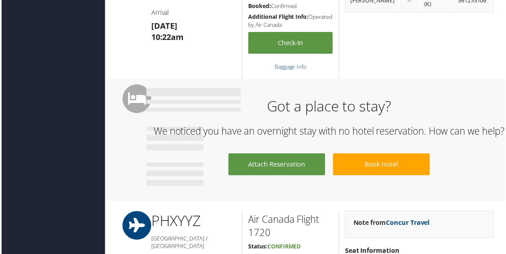
scroll to position [480, 0]
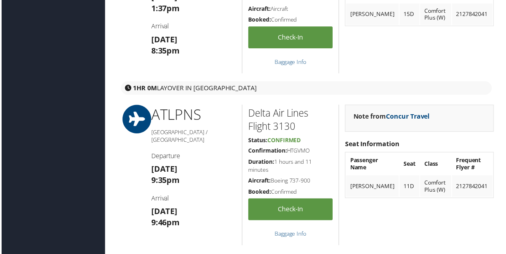
scroll to position [880, 0]
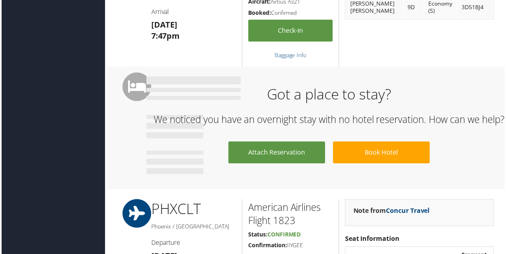
scroll to position [280, 0]
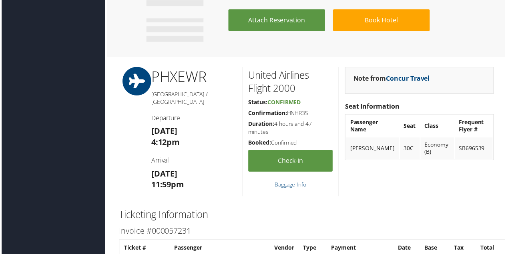
scroll to position [600, 0]
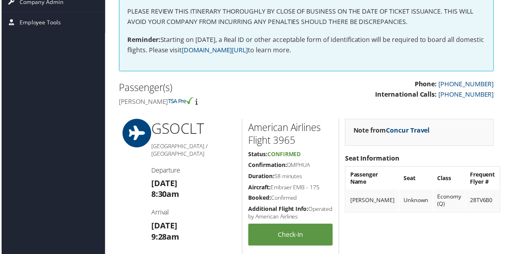
scroll to position [160, 0]
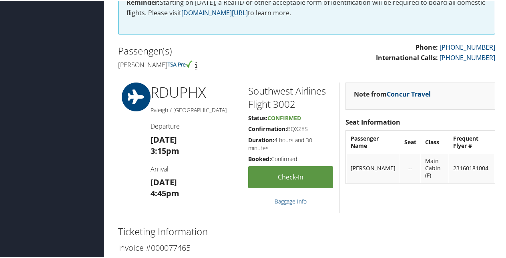
scroll to position [160, 0]
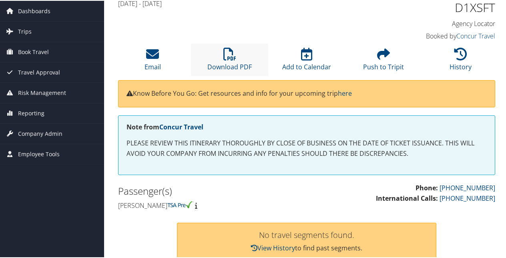
scroll to position [40, 0]
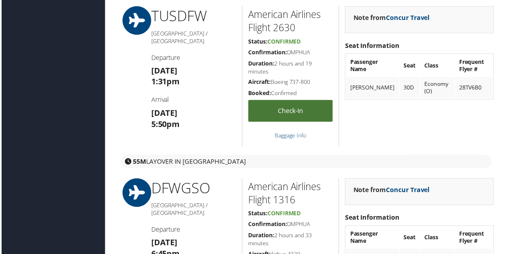
scroll to position [720, 0]
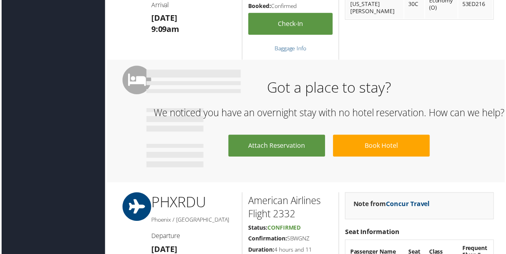
scroll to position [360, 0]
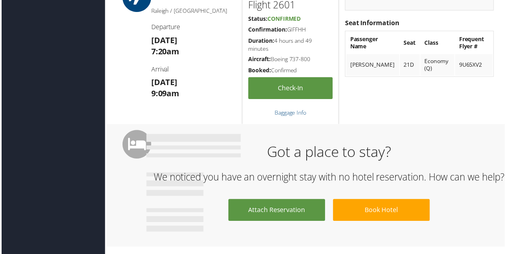
scroll to position [200, 0]
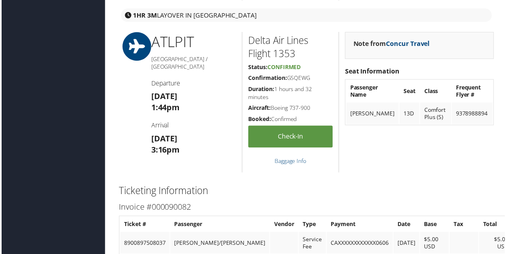
scroll to position [1000, 0]
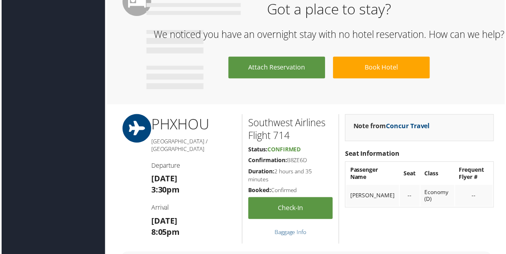
scroll to position [720, 0]
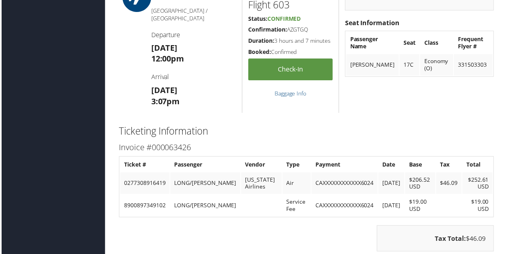
scroll to position [560, 0]
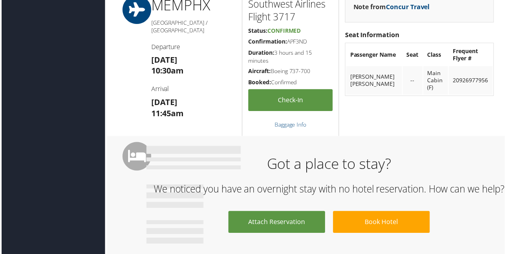
scroll to position [400, 0]
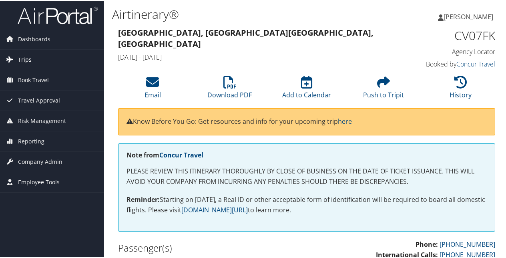
click at [32, 60] on link "Trips" at bounding box center [52, 59] width 104 height 20
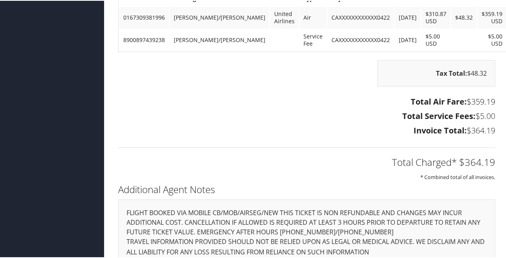
scroll to position [600, 0]
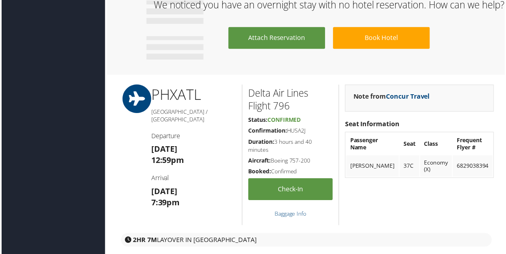
scroll to position [720, 0]
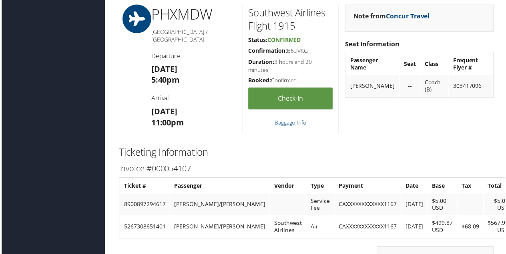
scroll to position [520, 0]
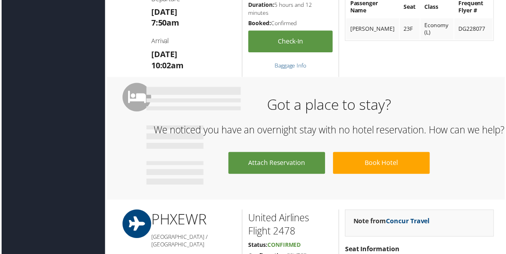
scroll to position [440, 0]
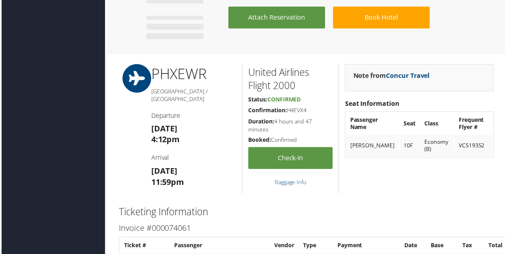
scroll to position [480, 0]
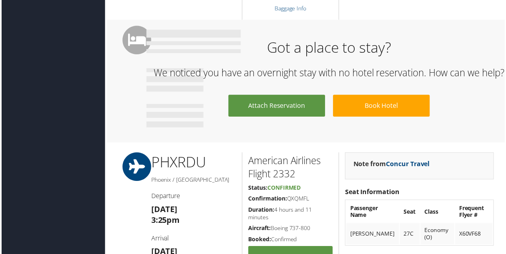
scroll to position [280, 0]
